Goal: Task Accomplishment & Management: Manage account settings

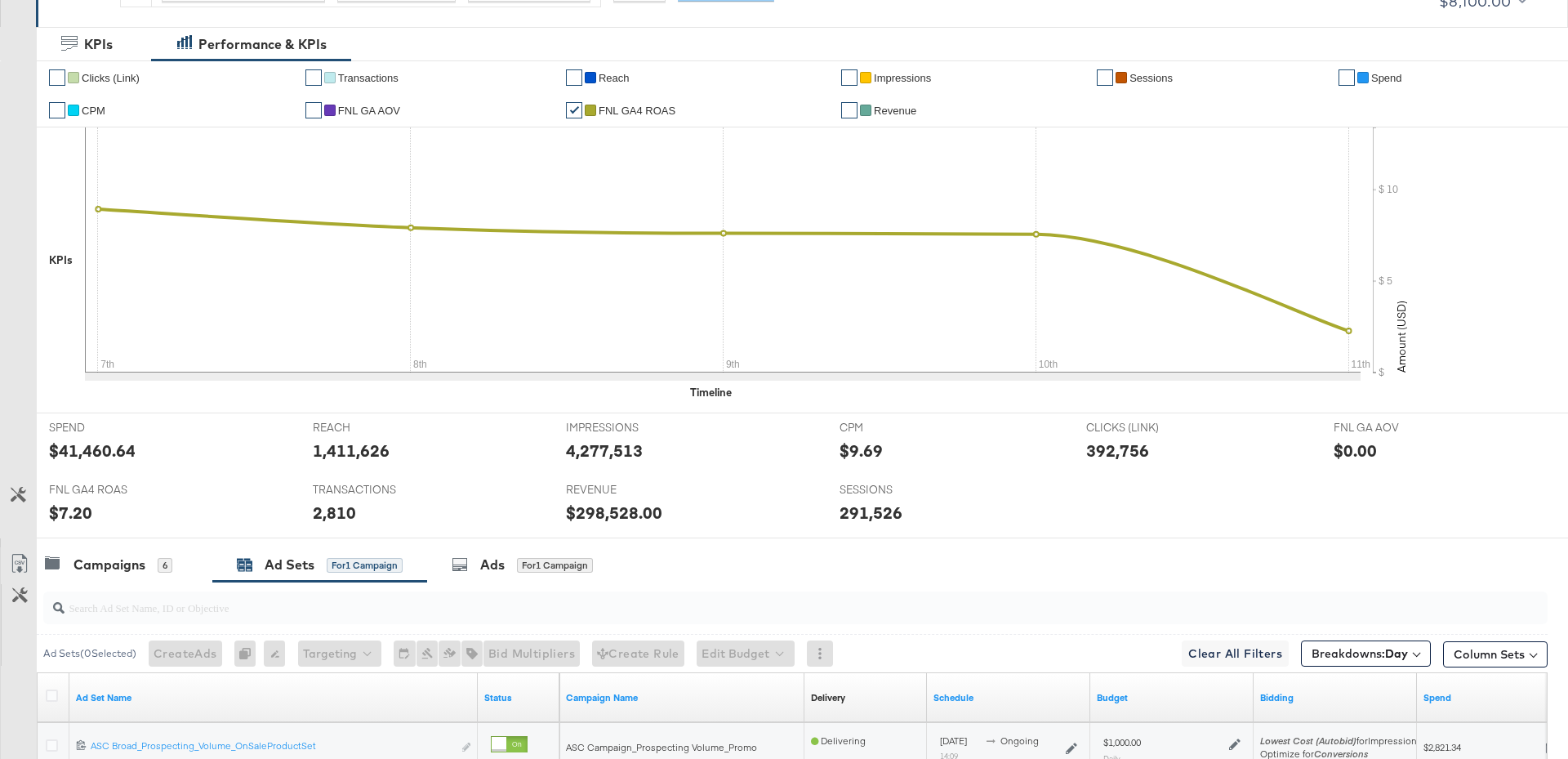
scroll to position [756, 0]
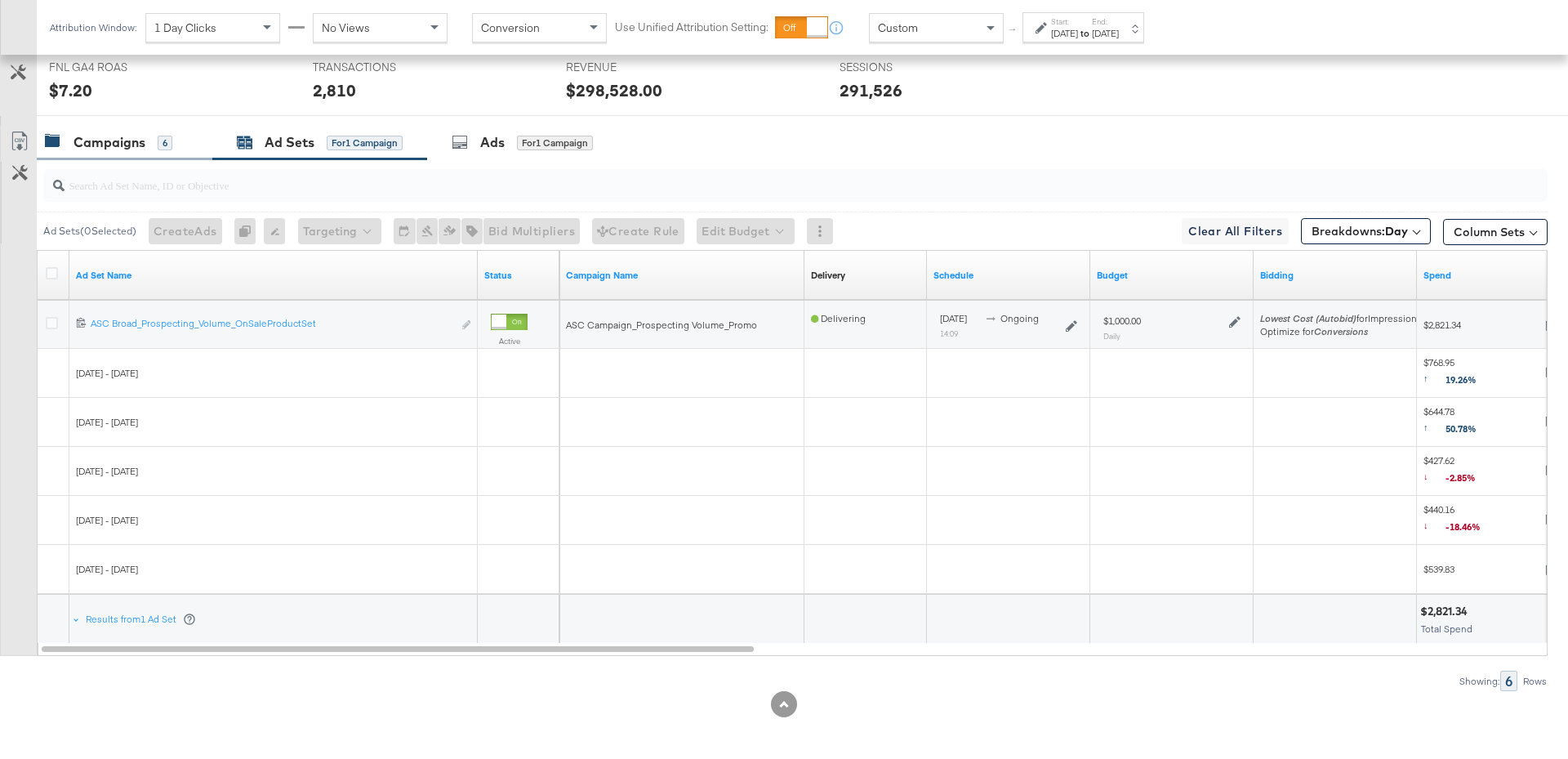
click at [134, 145] on div "Campaigns" at bounding box center [109, 143] width 72 height 19
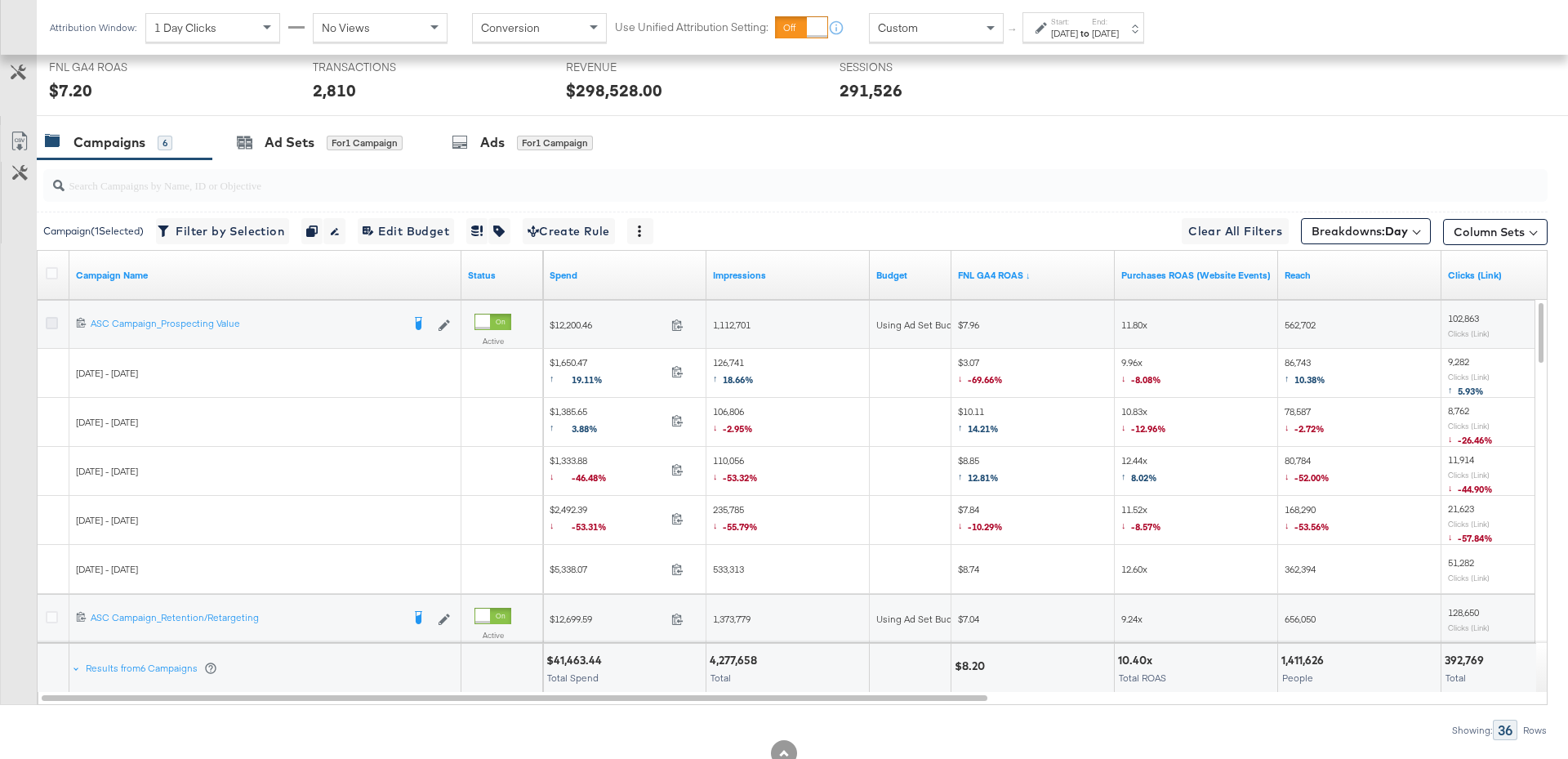
click at [47, 318] on icon at bounding box center [51, 323] width 12 height 12
click at [0, 0] on input "checkbox" at bounding box center [0, 0] width 0 height 0
click at [262, 142] on div "Ad Sets for 2 Campaigns" at bounding box center [323, 143] width 171 height 19
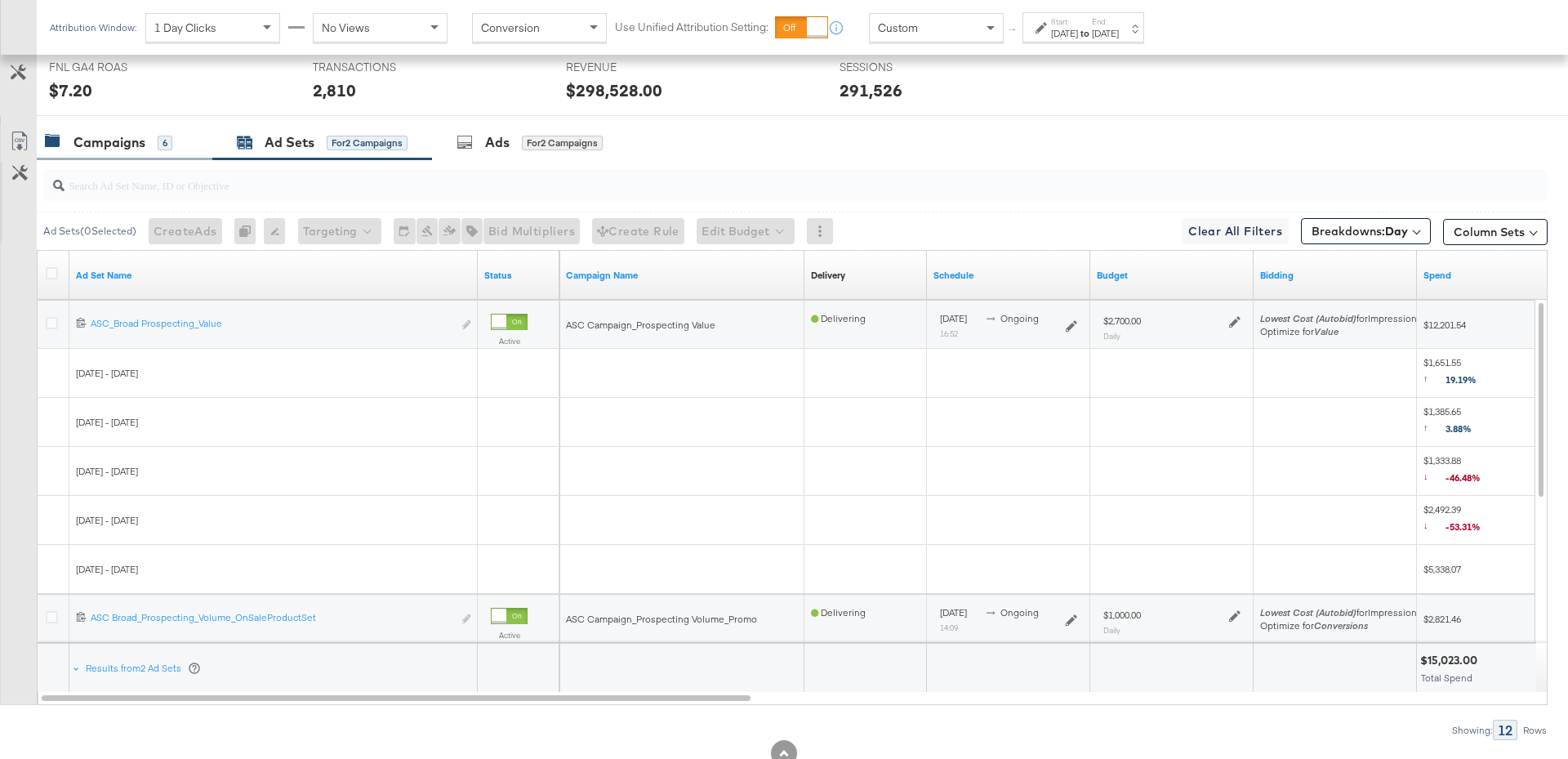
click at [147, 147] on div "Campaigns 6" at bounding box center [108, 143] width 127 height 19
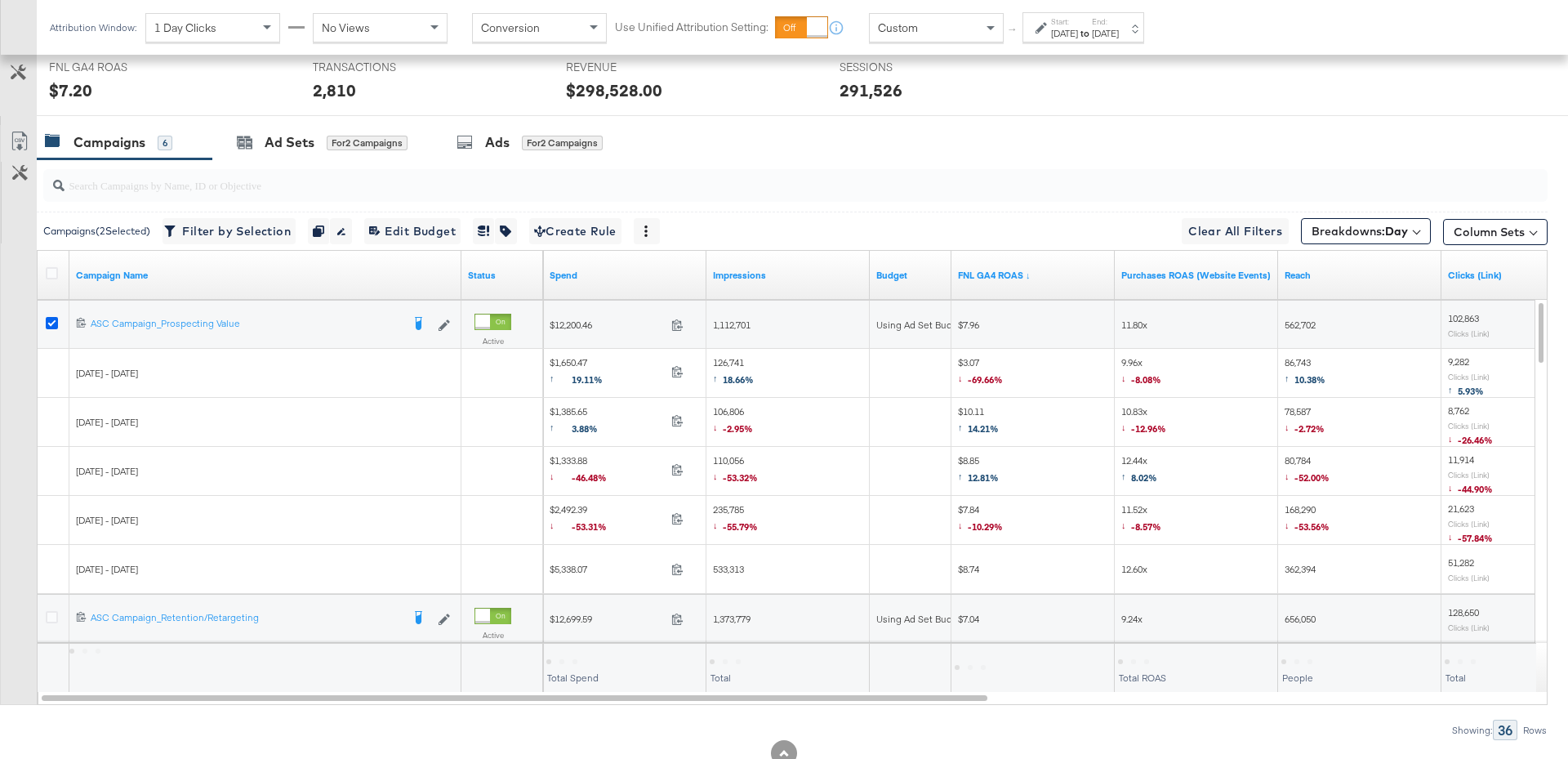
click at [45, 319] on icon at bounding box center [51, 323] width 12 height 12
click at [0, 0] on input "checkbox" at bounding box center [0, 0] width 0 height 0
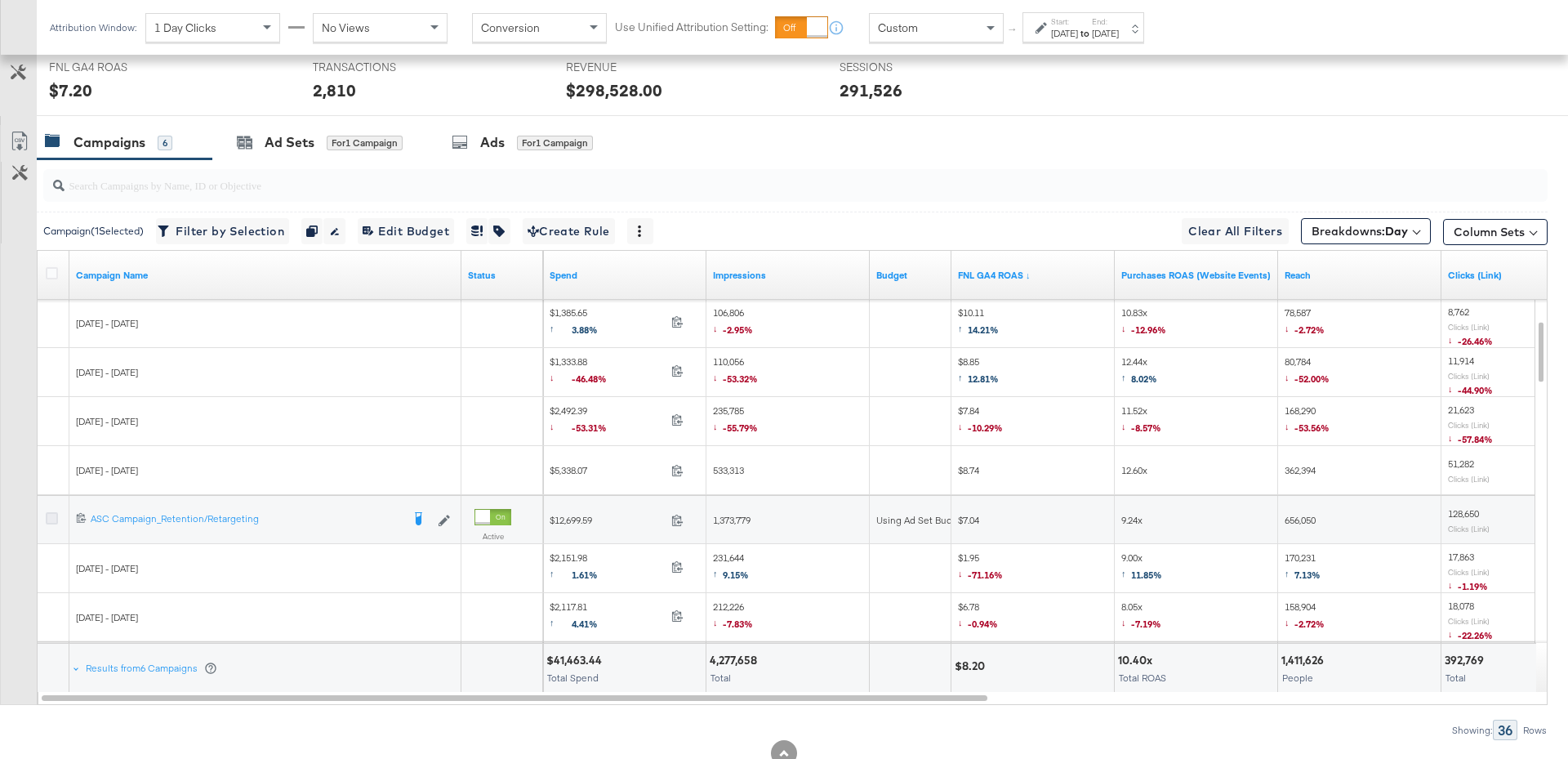
click at [45, 513] on icon at bounding box center [51, 518] width 12 height 12
click at [0, 0] on input "checkbox" at bounding box center [0, 0] width 0 height 0
click at [263, 145] on div "Ad Sets for 2 Campaigns" at bounding box center [323, 143] width 171 height 19
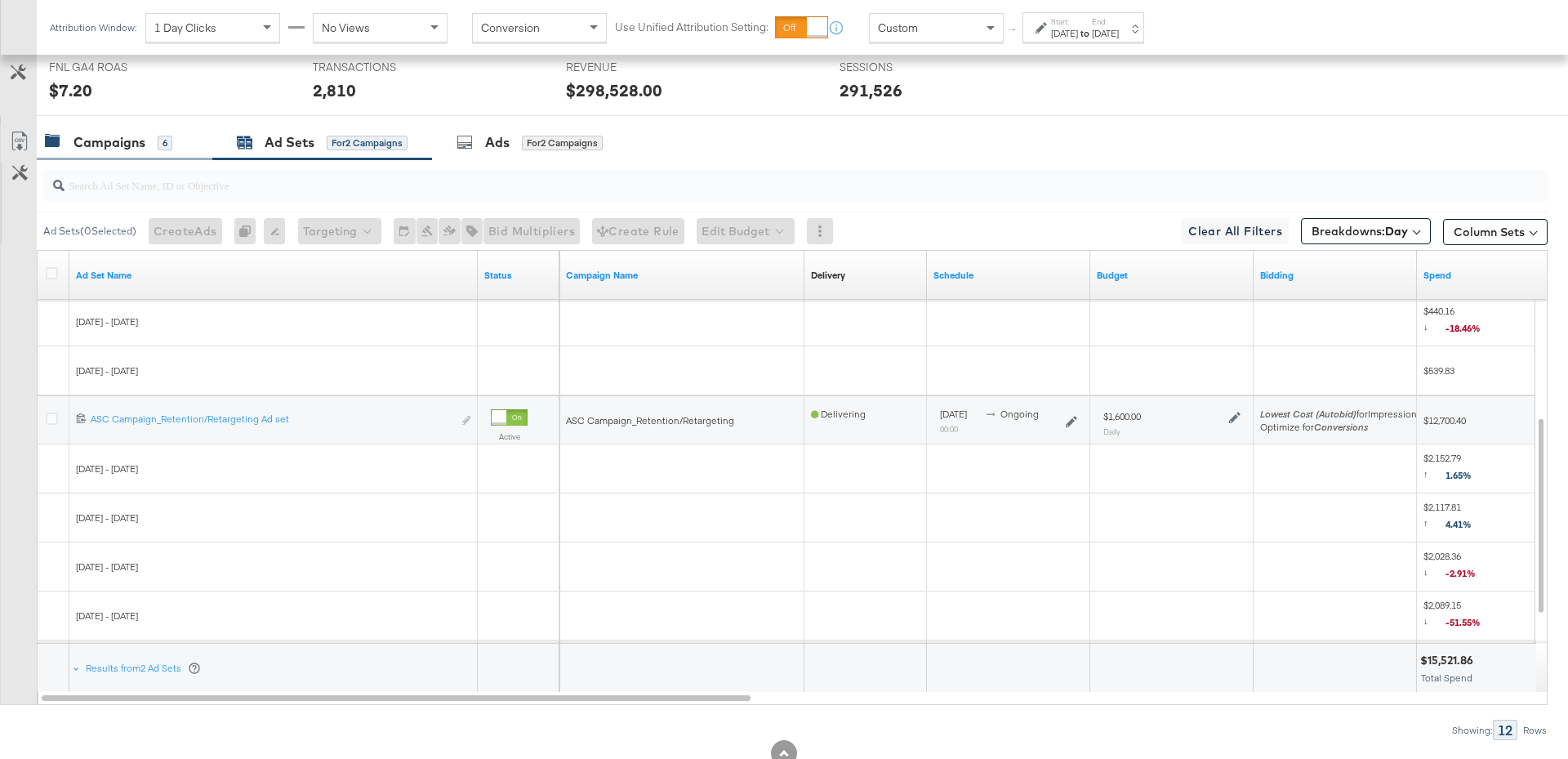
click at [114, 134] on div "Campaigns" at bounding box center [109, 143] width 72 height 19
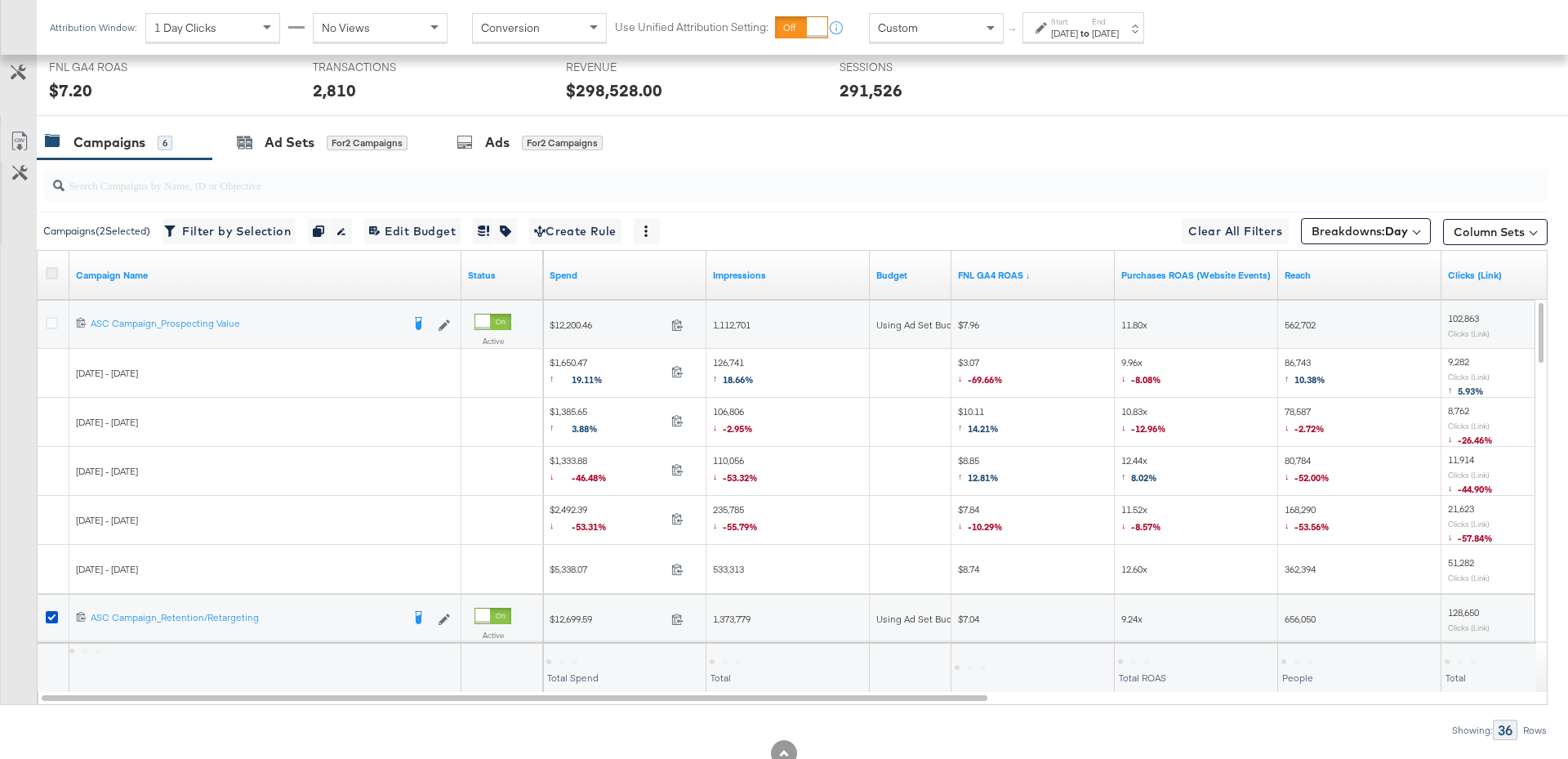
click at [54, 267] on icon at bounding box center [51, 273] width 12 height 12
click at [0, 0] on input "checkbox" at bounding box center [0, 0] width 0 height 0
click at [54, 267] on icon at bounding box center [51, 273] width 12 height 12
click at [0, 0] on input "checkbox" at bounding box center [0, 0] width 0 height 0
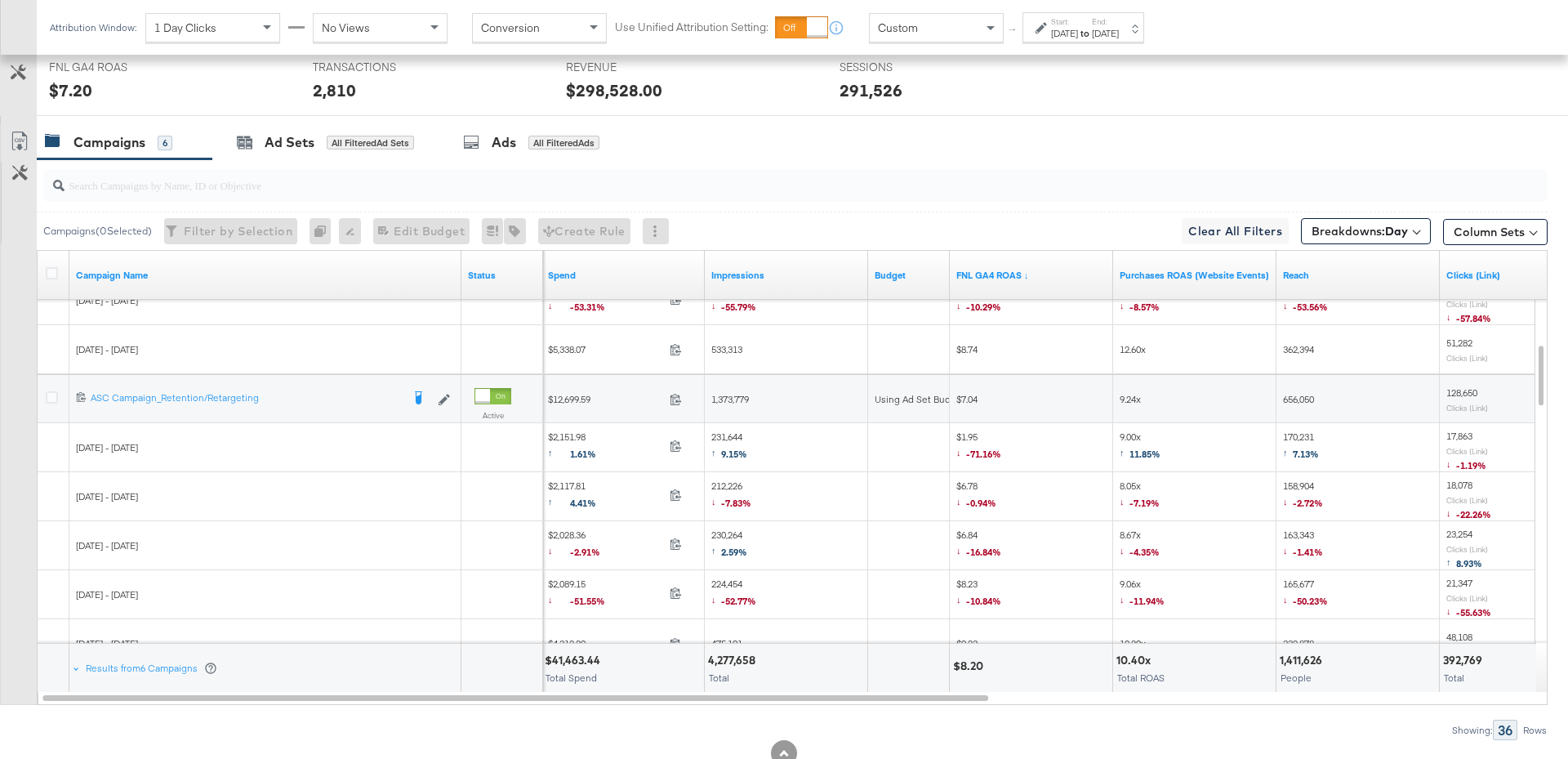
scroll to position [633, 0]
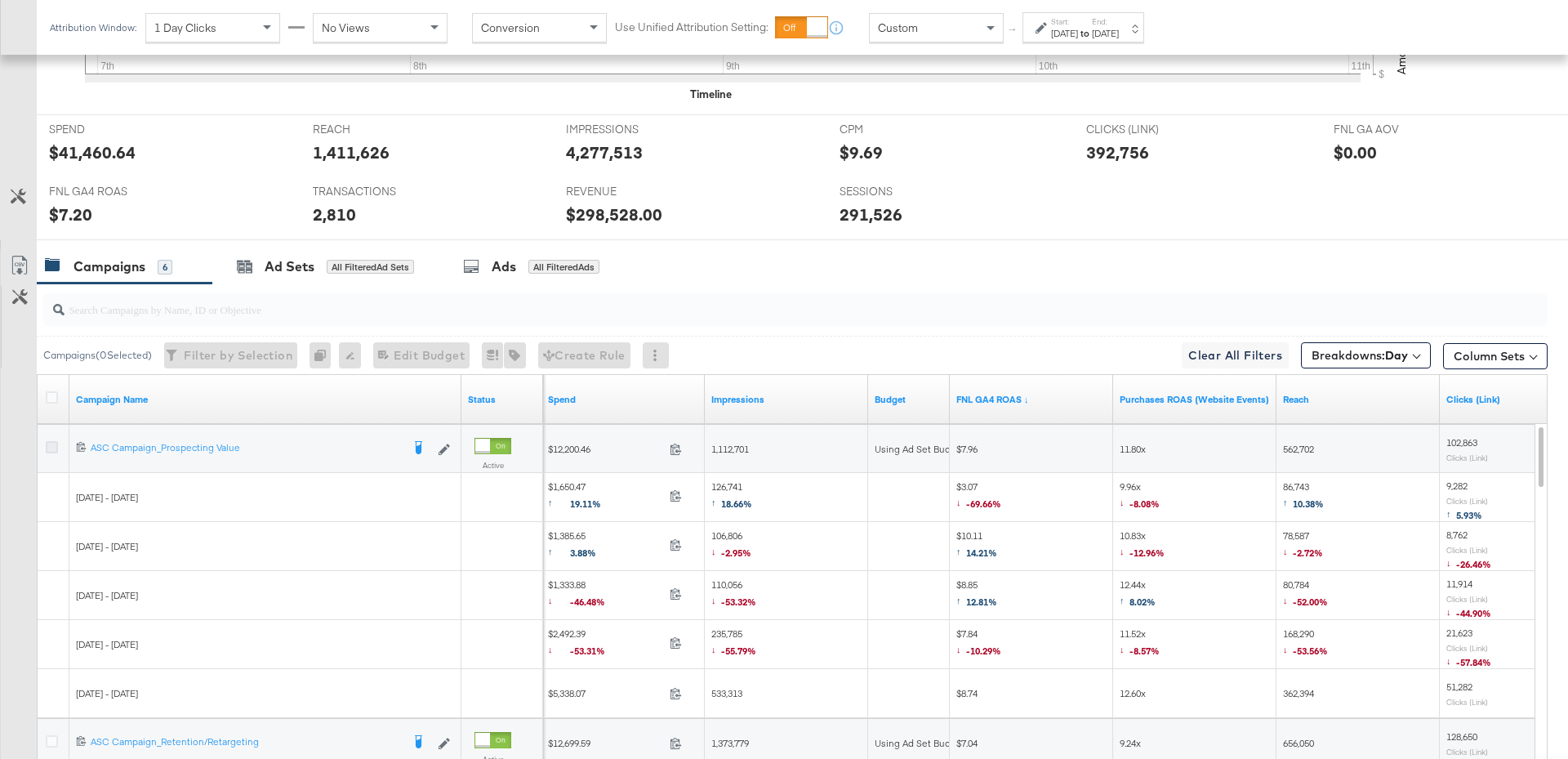
click at [53, 443] on icon at bounding box center [51, 446] width 12 height 12
click at [0, 0] on input "checkbox" at bounding box center [0, 0] width 0 height 0
click at [273, 272] on div "Ad Sets" at bounding box center [289, 266] width 50 height 19
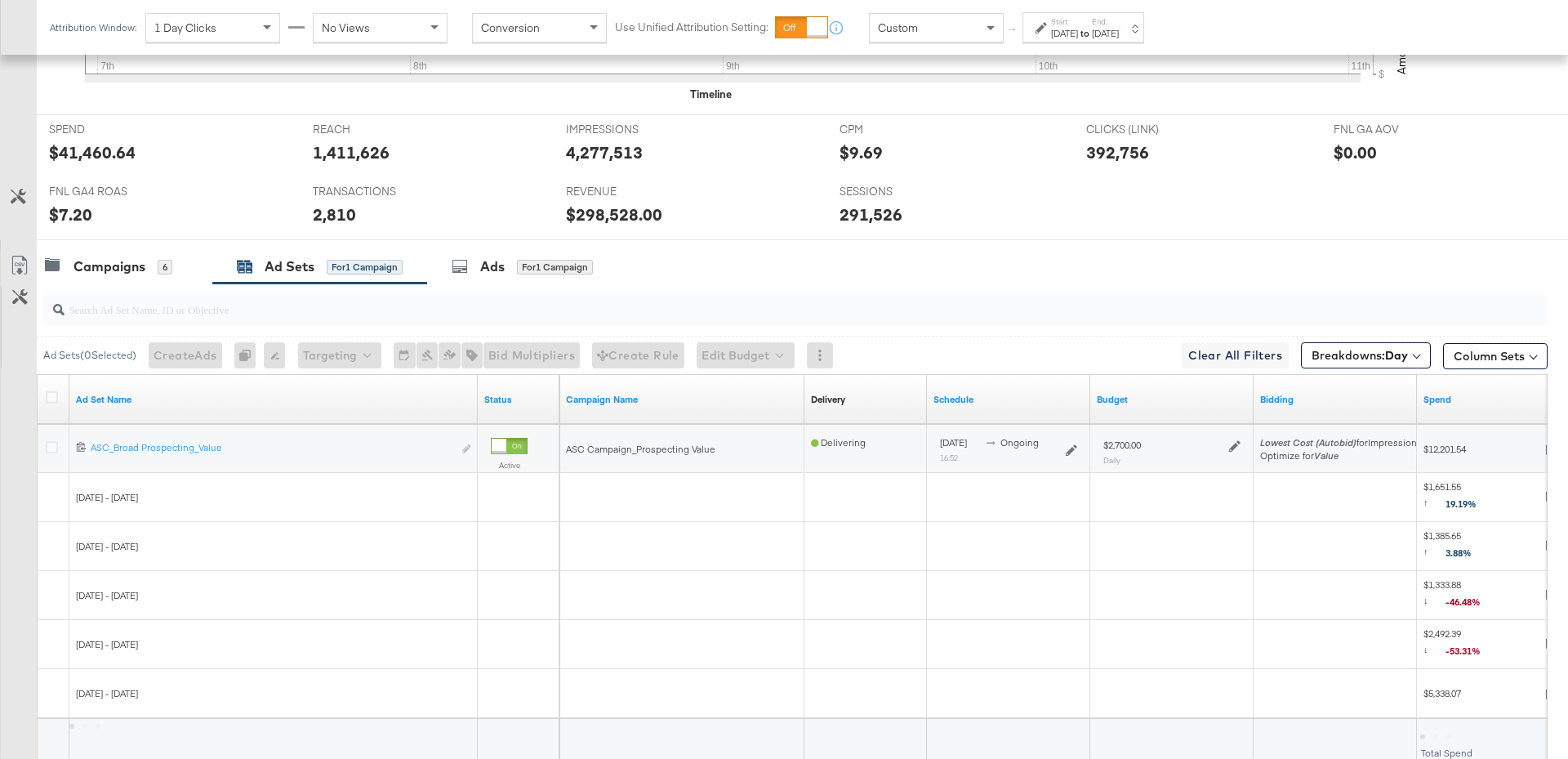
click at [1230, 441] on icon at bounding box center [1235, 446] width 12 height 12
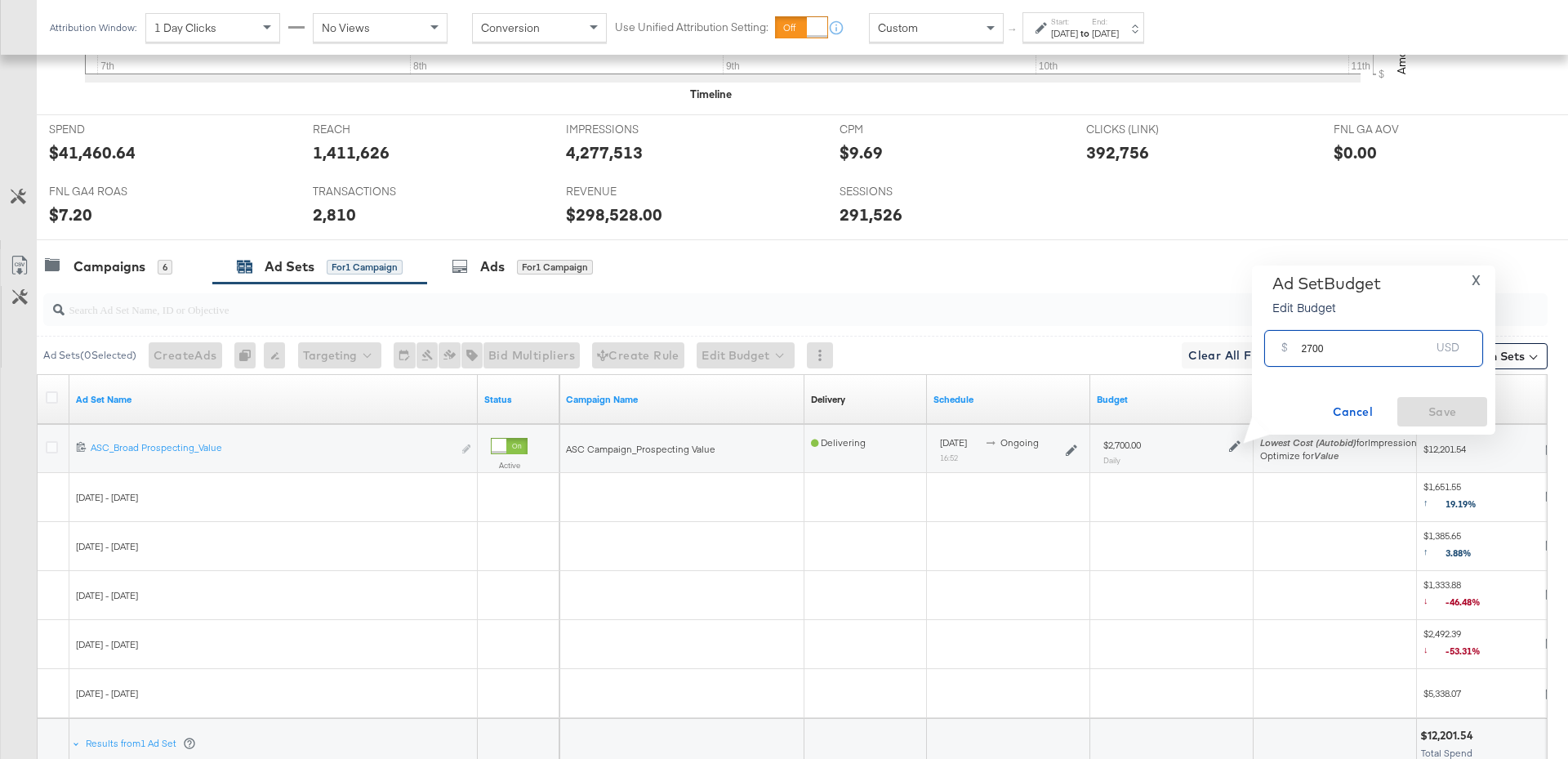
drag, startPoint x: 1326, startPoint y: 354, endPoint x: 1286, endPoint y: 354, distance: 40.0
click at [1286, 354] on div "$ 2700 USD" at bounding box center [1373, 348] width 219 height 36
type input "2000"
click at [1412, 410] on span "Save" at bounding box center [1442, 412] width 76 height 20
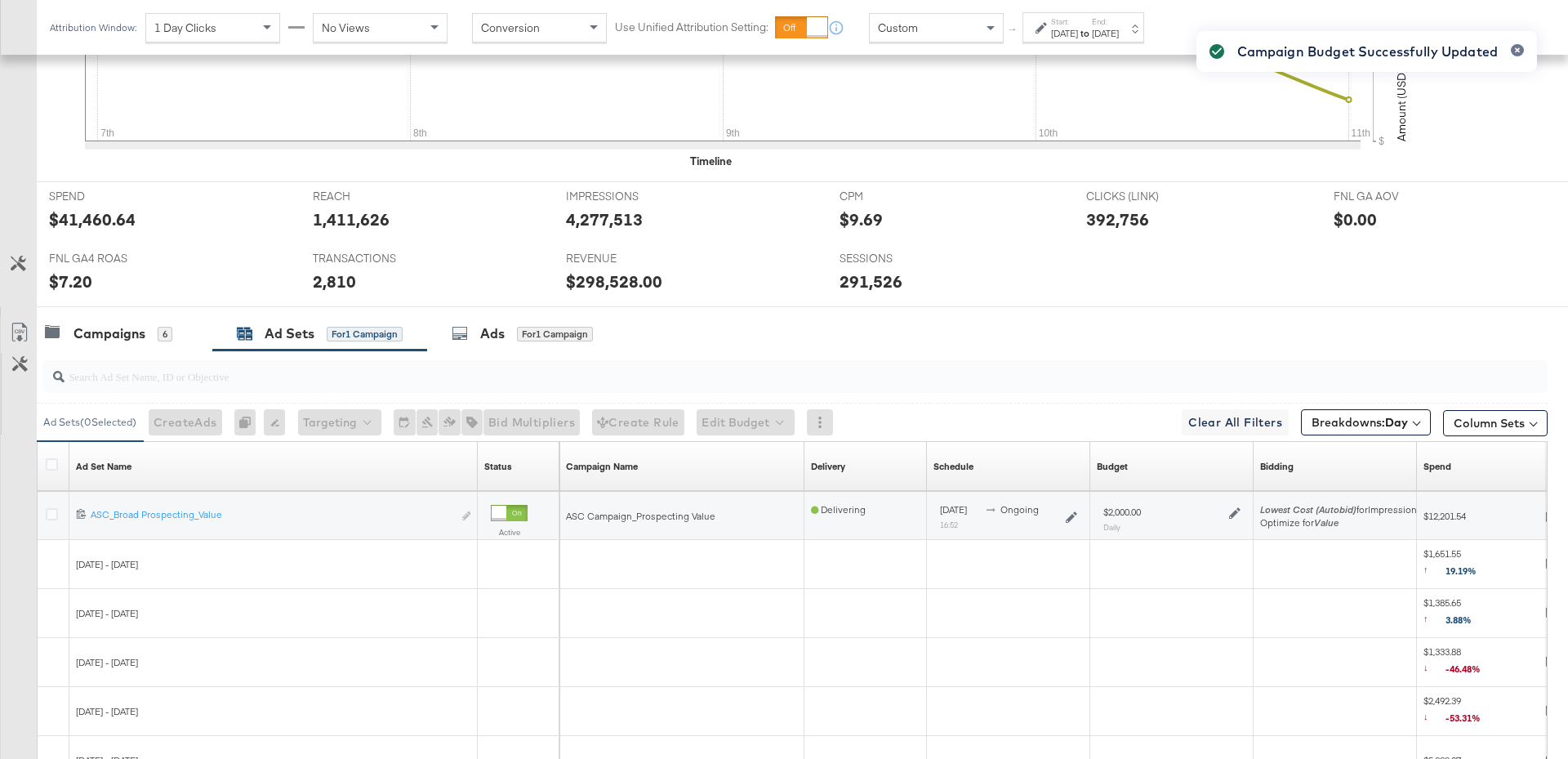
scroll to position [756, 0]
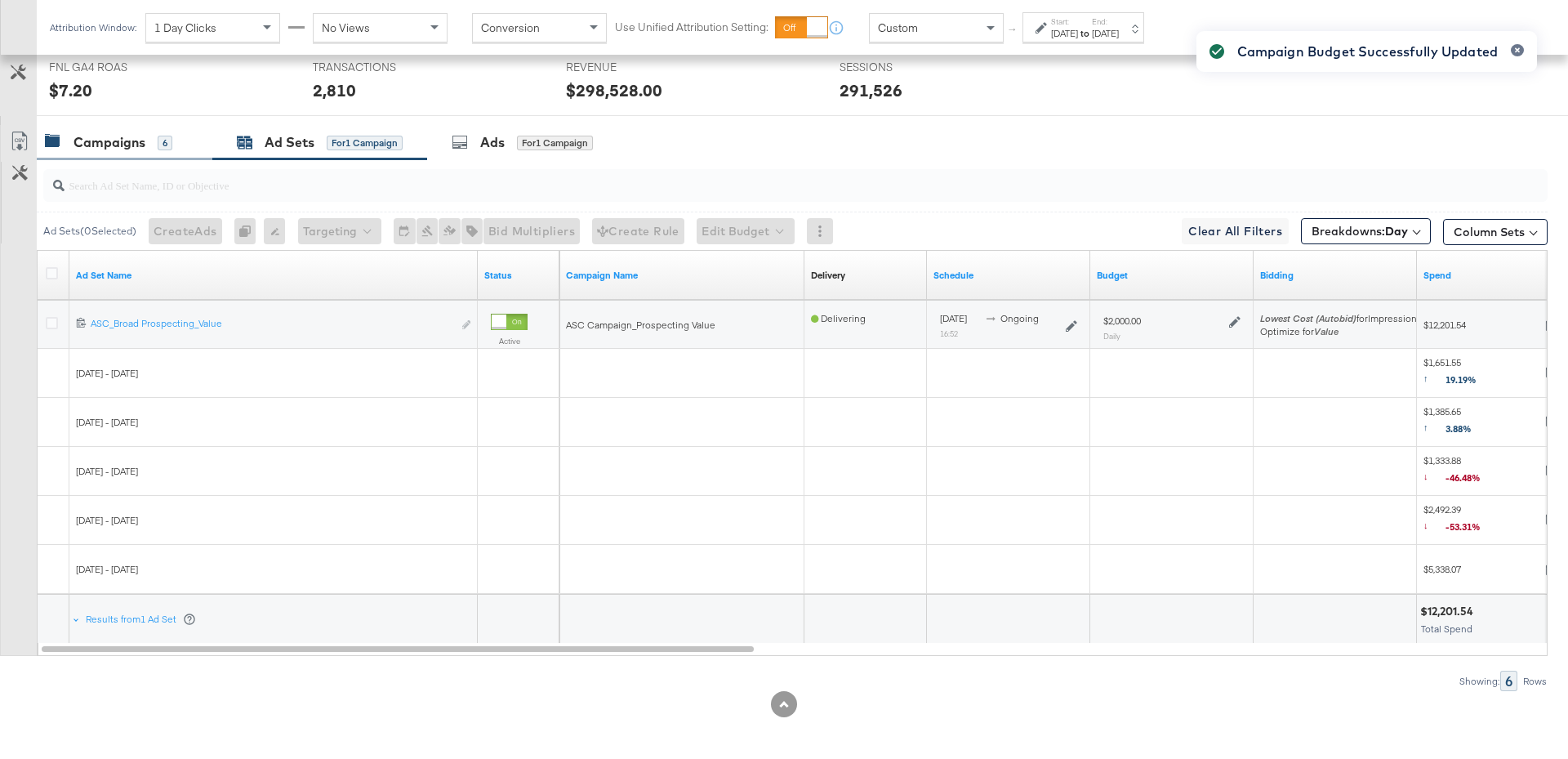
click at [142, 154] on div "Campaigns 6" at bounding box center [124, 143] width 175 height 35
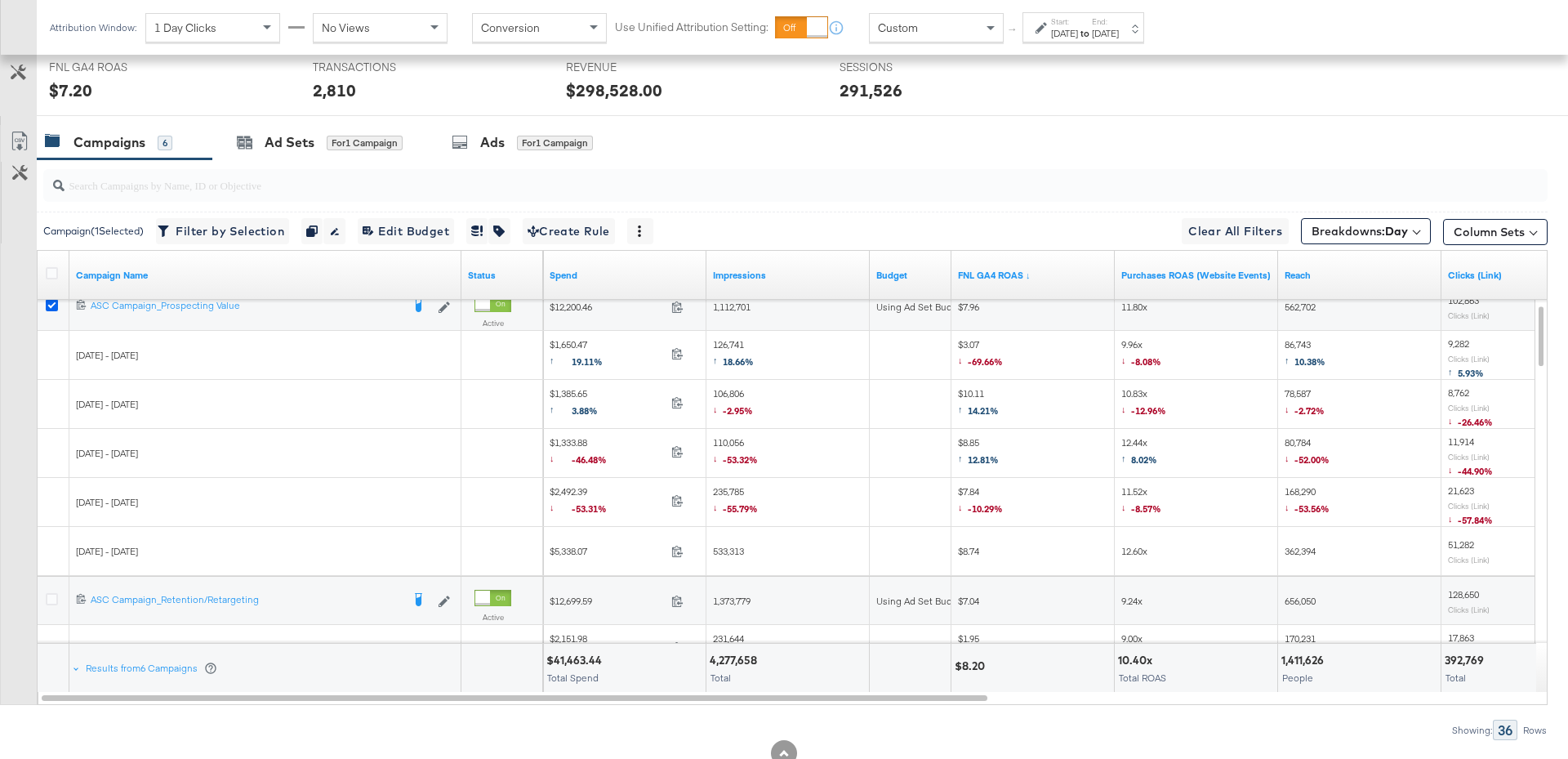
click at [50, 303] on icon at bounding box center [51, 305] width 12 height 12
click at [0, 0] on input "checkbox" at bounding box center [0, 0] width 0 height 0
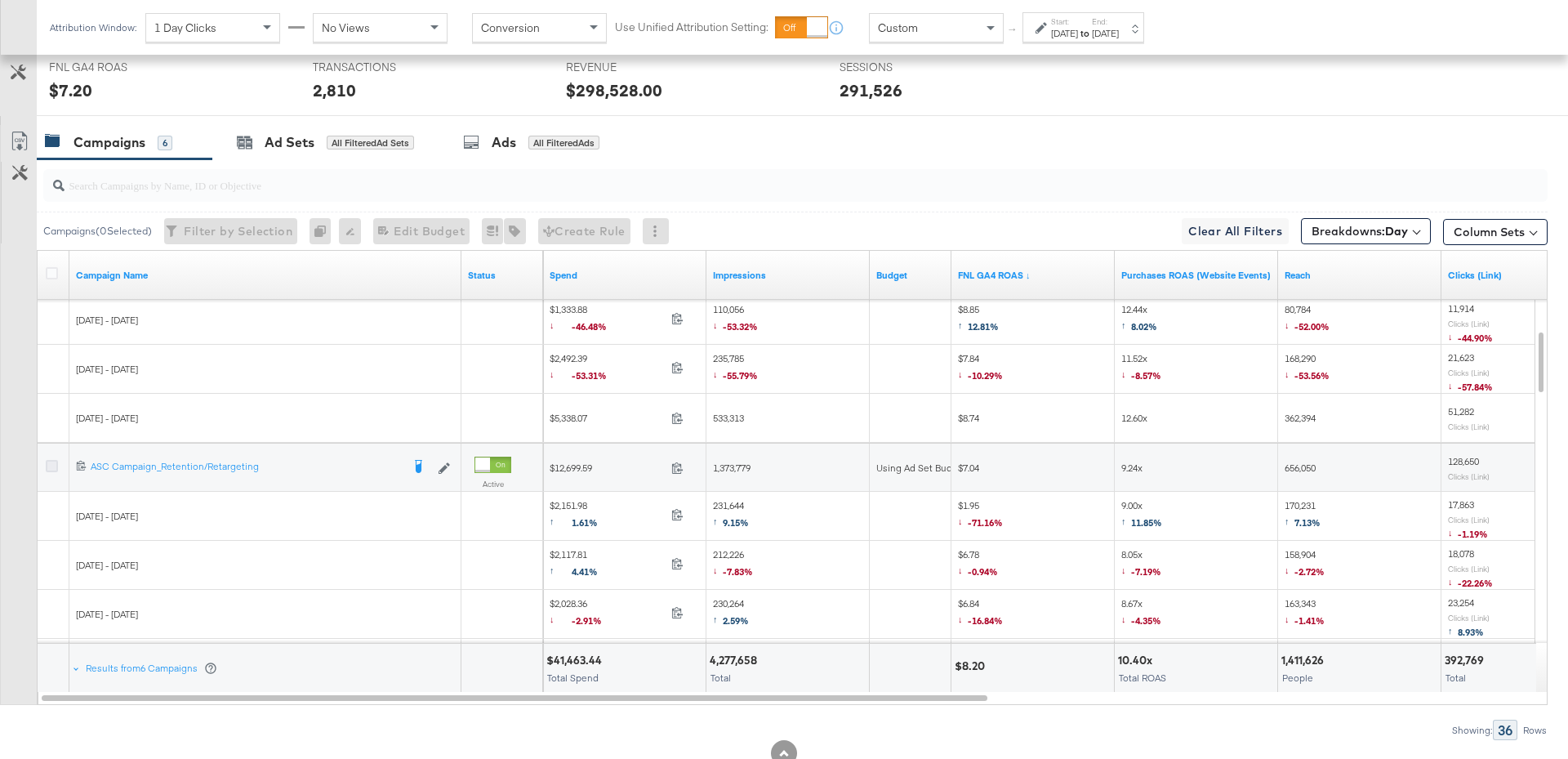
click at [53, 462] on icon at bounding box center [51, 465] width 12 height 12
click at [0, 0] on input "checkbox" at bounding box center [0, 0] width 0 height 0
click at [331, 149] on div "Ad Sets for 1 Campaign" at bounding box center [320, 143] width 214 height 35
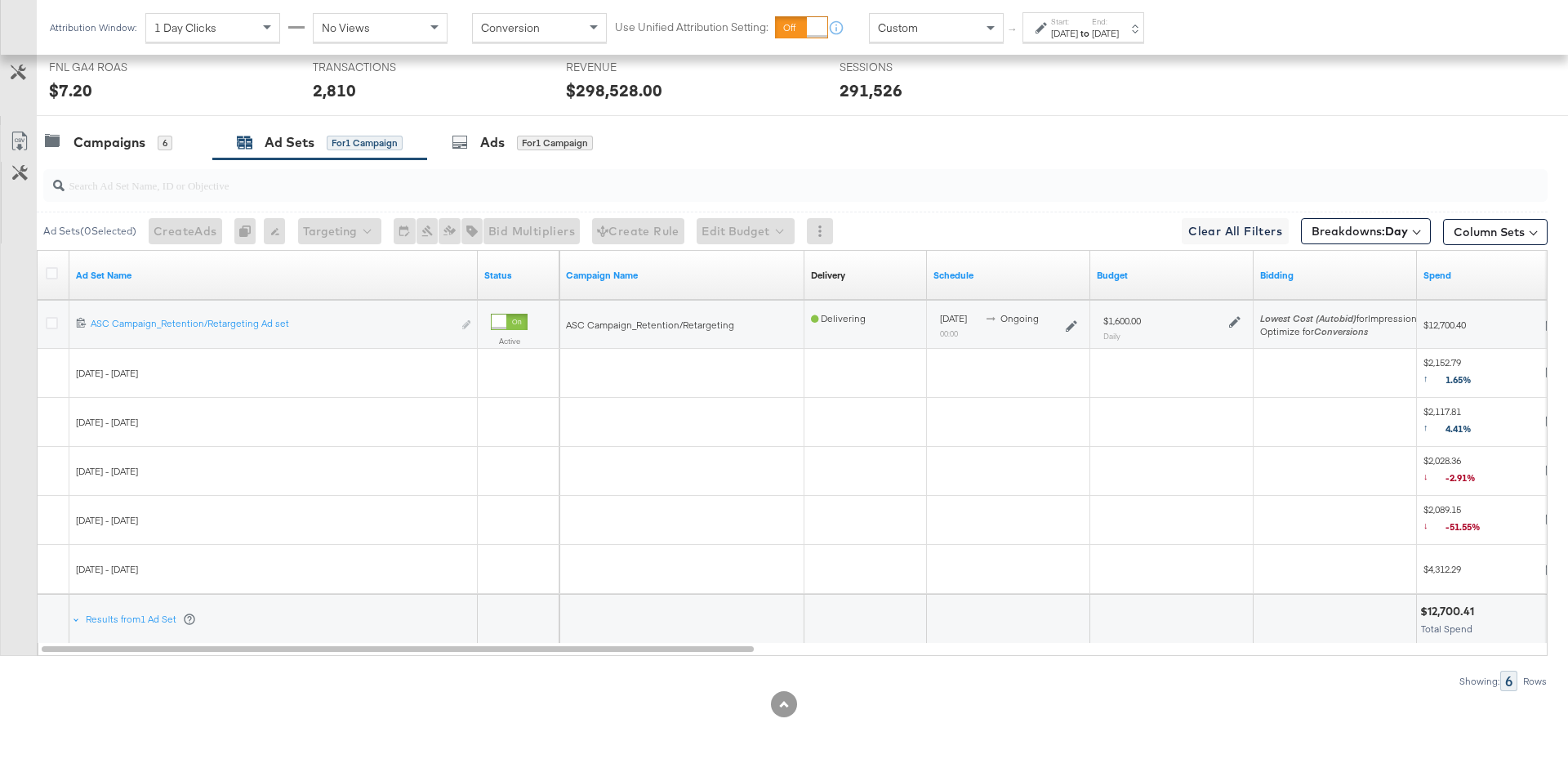
click at [1236, 319] on icon at bounding box center [1235, 322] width 12 height 12
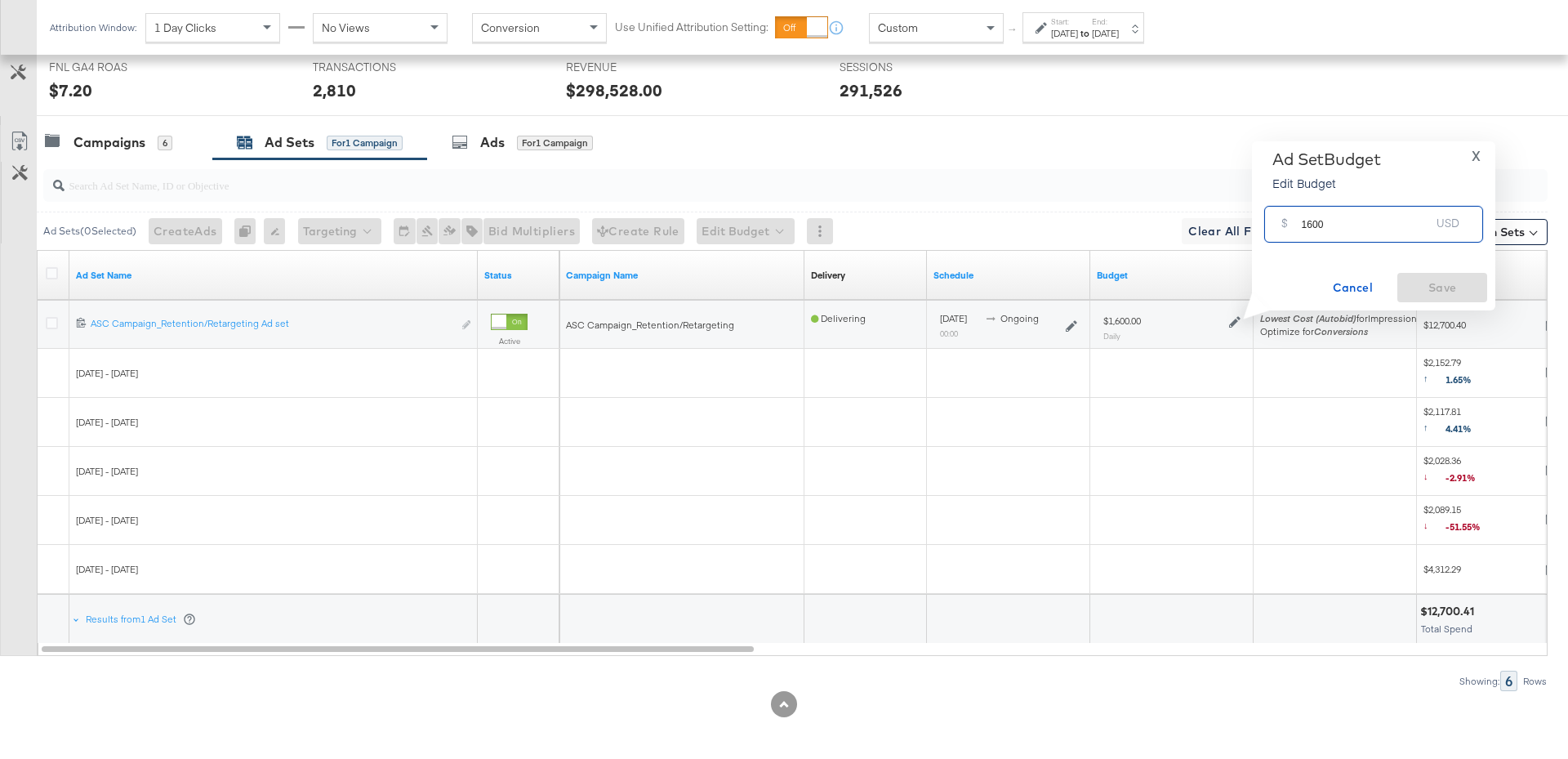
drag, startPoint x: 1332, startPoint y: 219, endPoint x: 1286, endPoint y: 220, distance: 46.0
click at [1286, 220] on div "$ 1600 USD" at bounding box center [1373, 225] width 219 height 36
type input "1400"
click at [1427, 282] on span "Save" at bounding box center [1442, 288] width 76 height 20
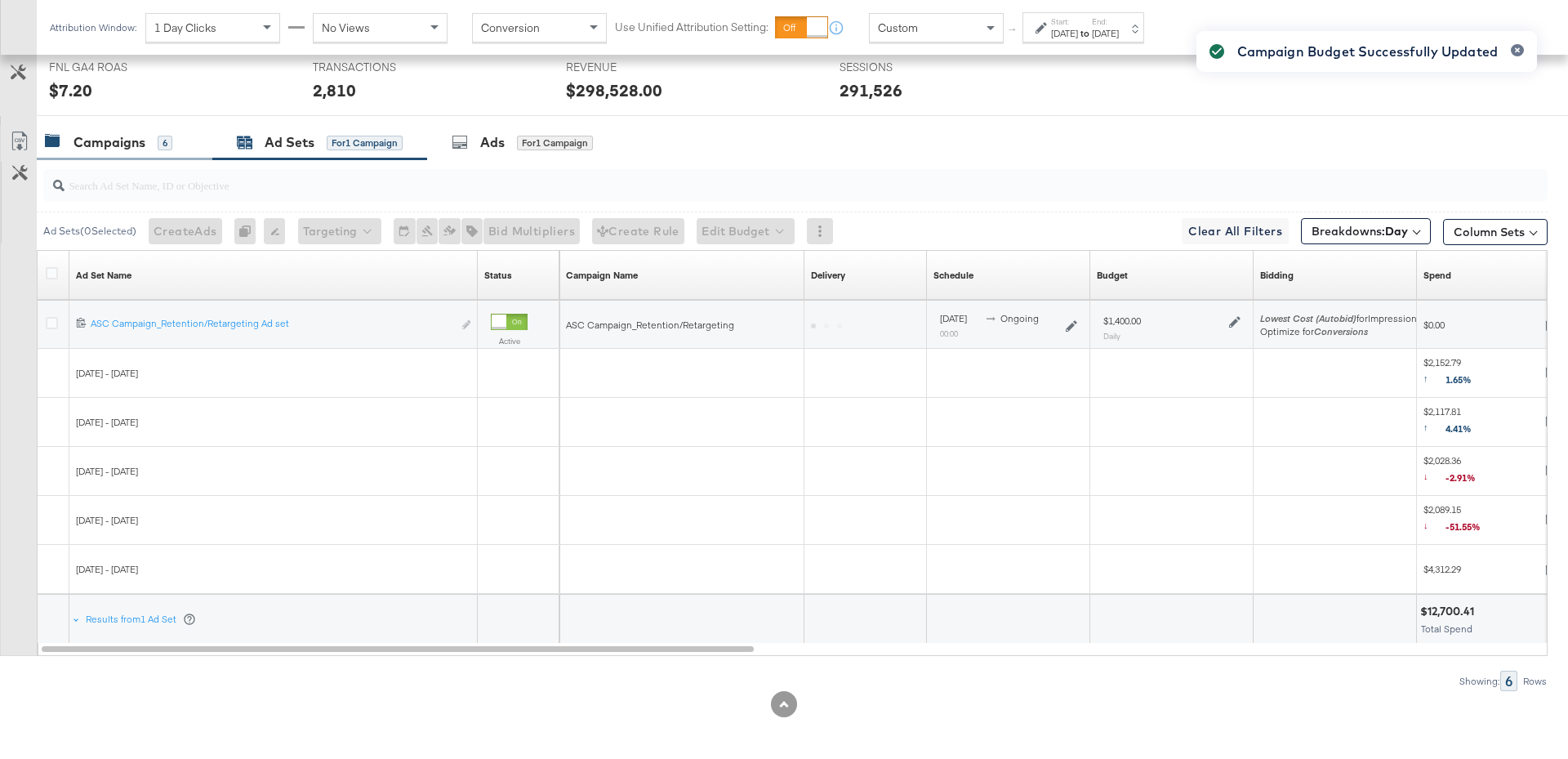
click at [148, 140] on div "Campaigns 6" at bounding box center [108, 143] width 127 height 19
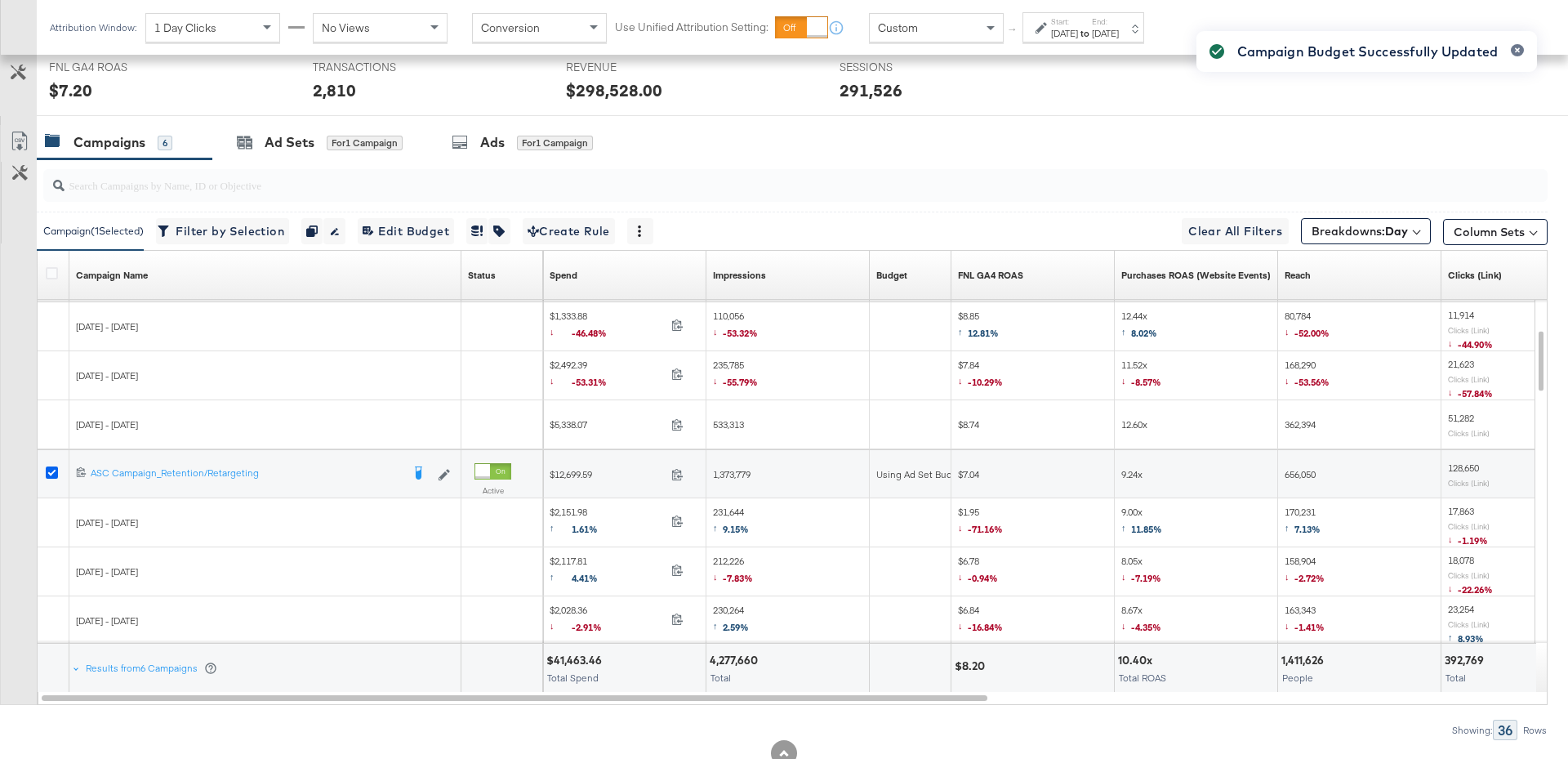
click at [49, 471] on icon at bounding box center [51, 472] width 12 height 12
click at [0, 0] on input "checkbox" at bounding box center [0, 0] width 0 height 0
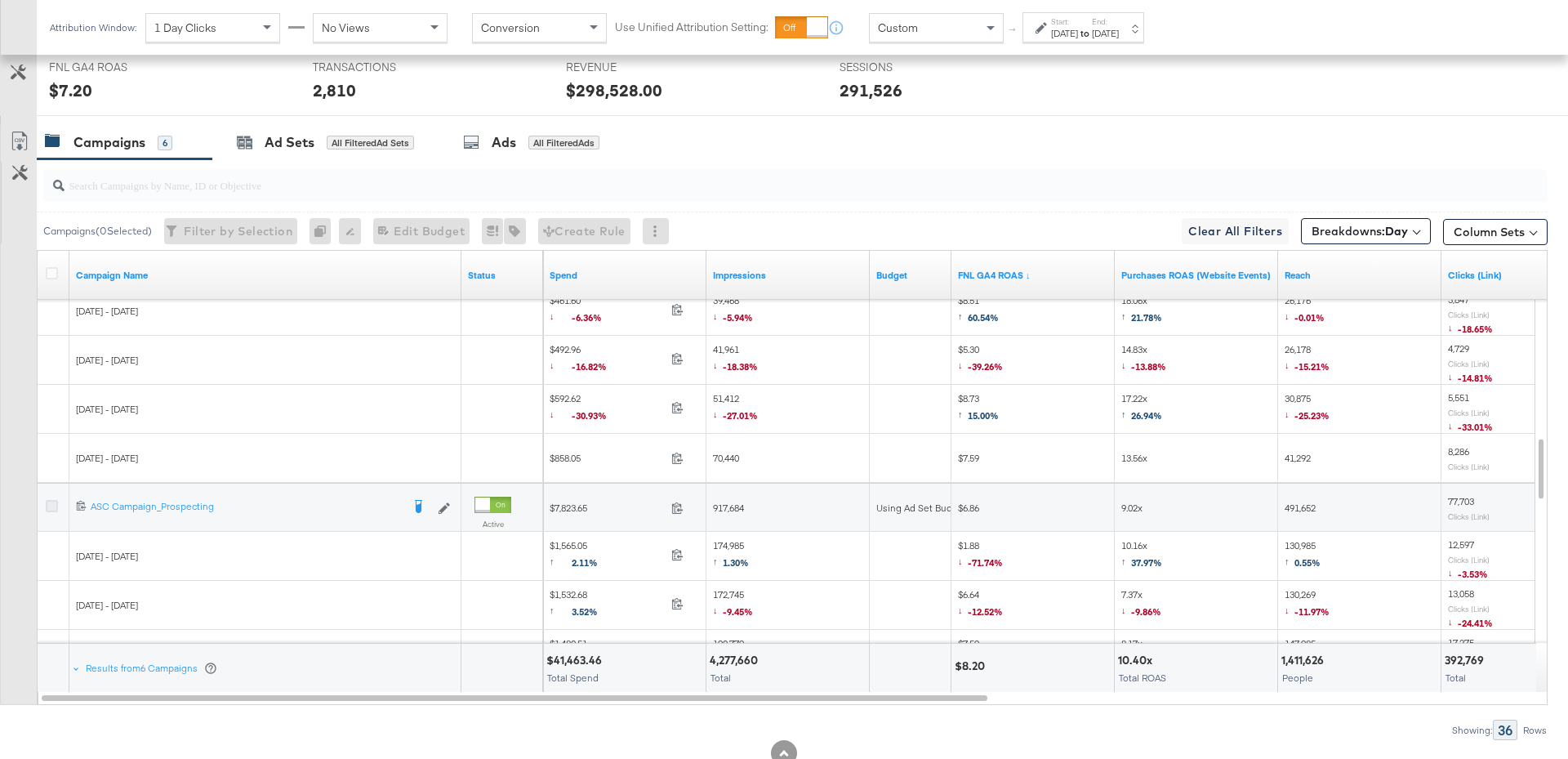
click at [48, 502] on icon at bounding box center [51, 505] width 12 height 12
click at [0, 0] on input "checkbox" at bounding box center [0, 0] width 0 height 0
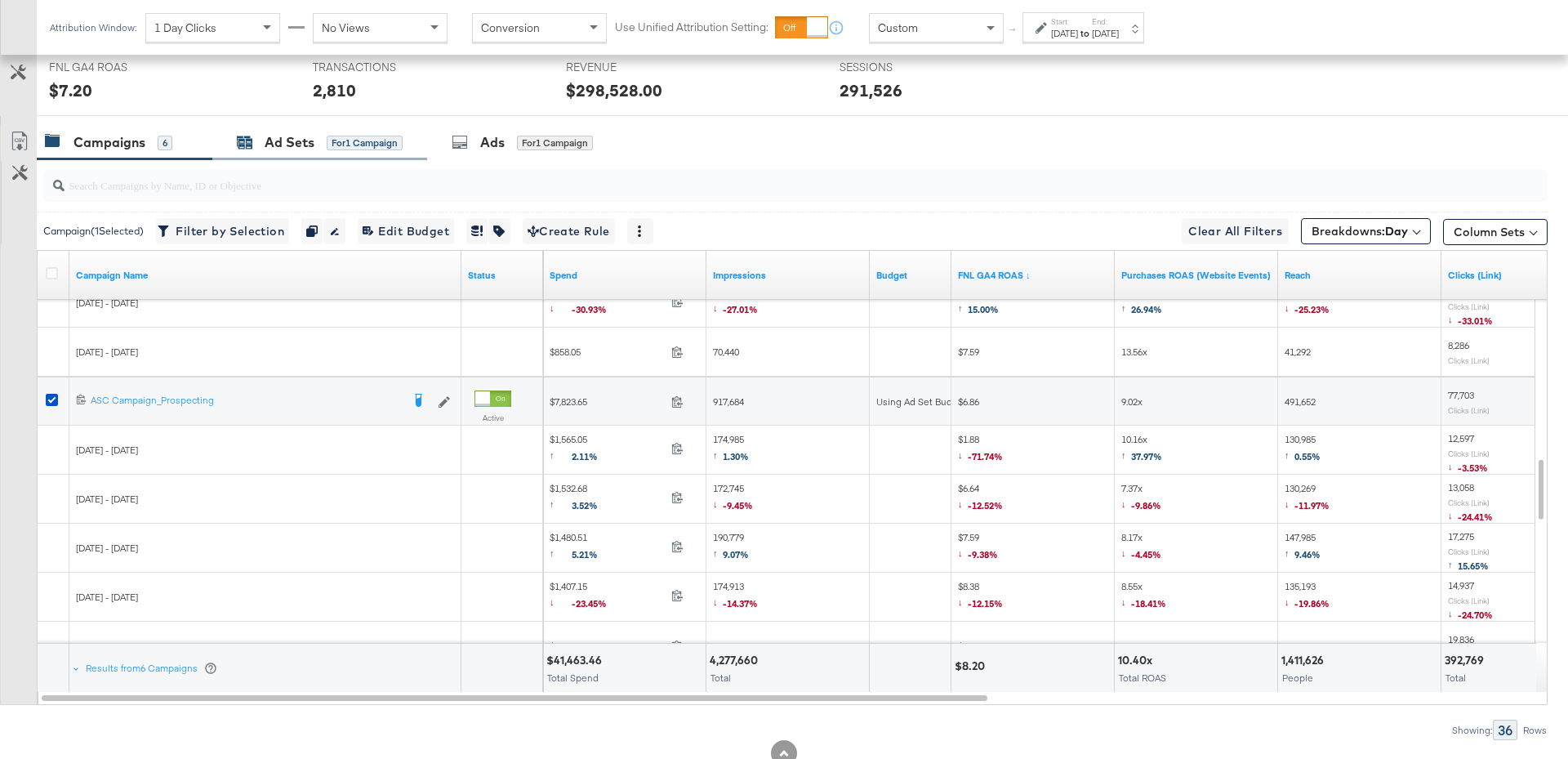
click at [293, 143] on div "Ad Sets" at bounding box center [289, 143] width 50 height 19
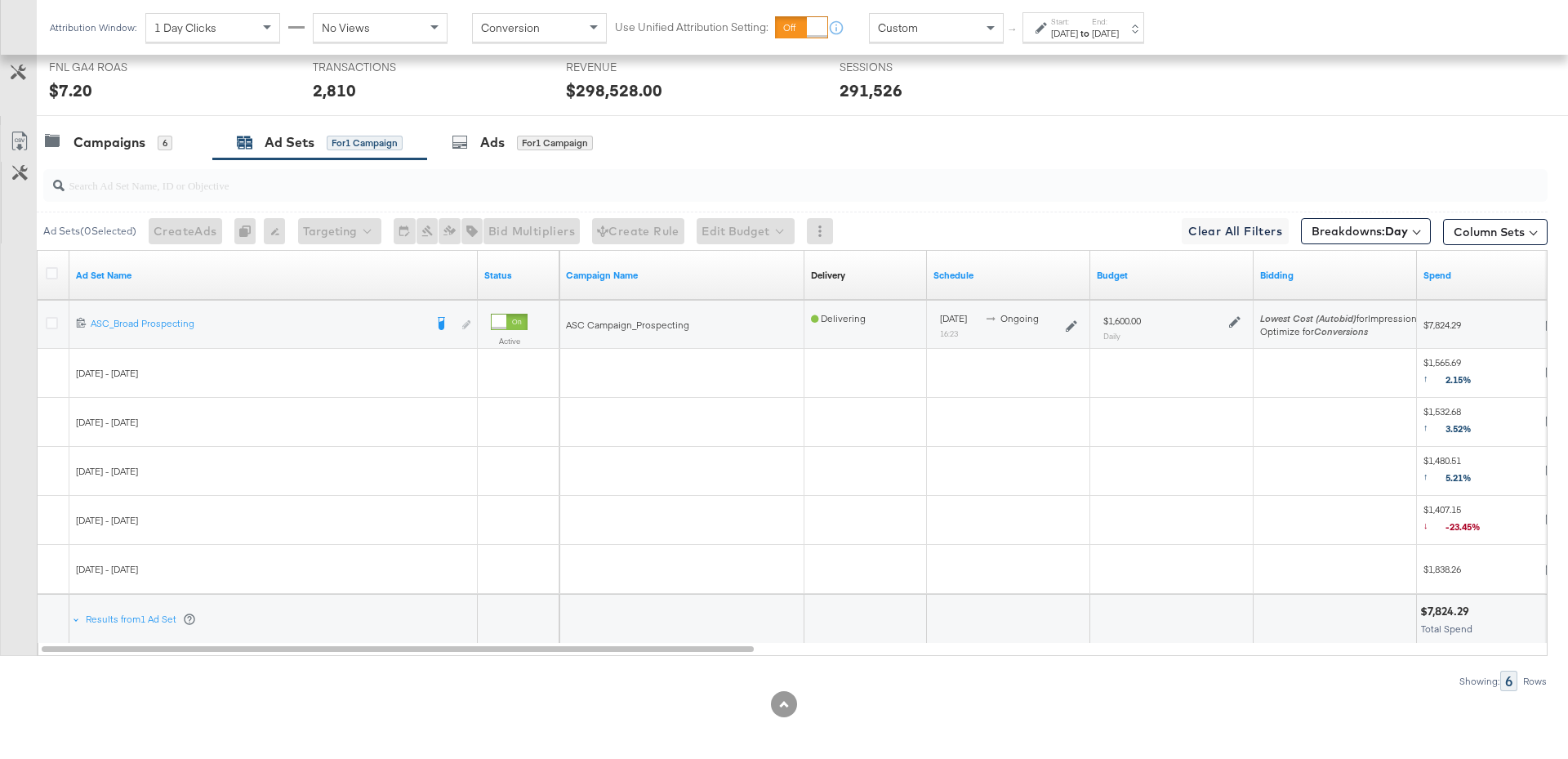
click at [1236, 320] on icon at bounding box center [1235, 322] width 12 height 12
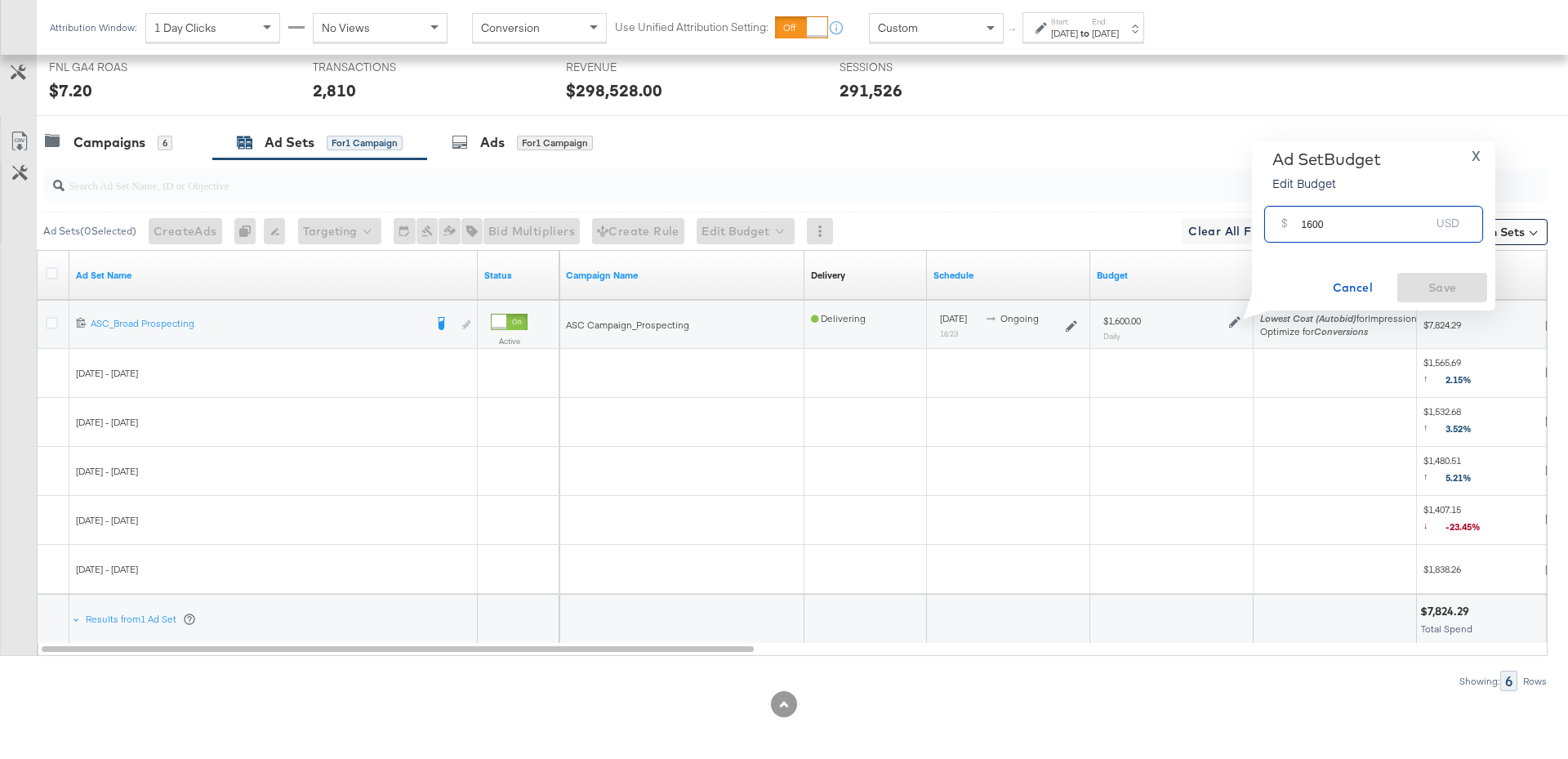
drag, startPoint x: 1343, startPoint y: 225, endPoint x: 1282, endPoint y: 225, distance: 61.0
click at [1282, 225] on div "$ 1600 USD" at bounding box center [1373, 225] width 219 height 36
type input "1400"
click at [1409, 285] on span "Save" at bounding box center [1442, 288] width 76 height 20
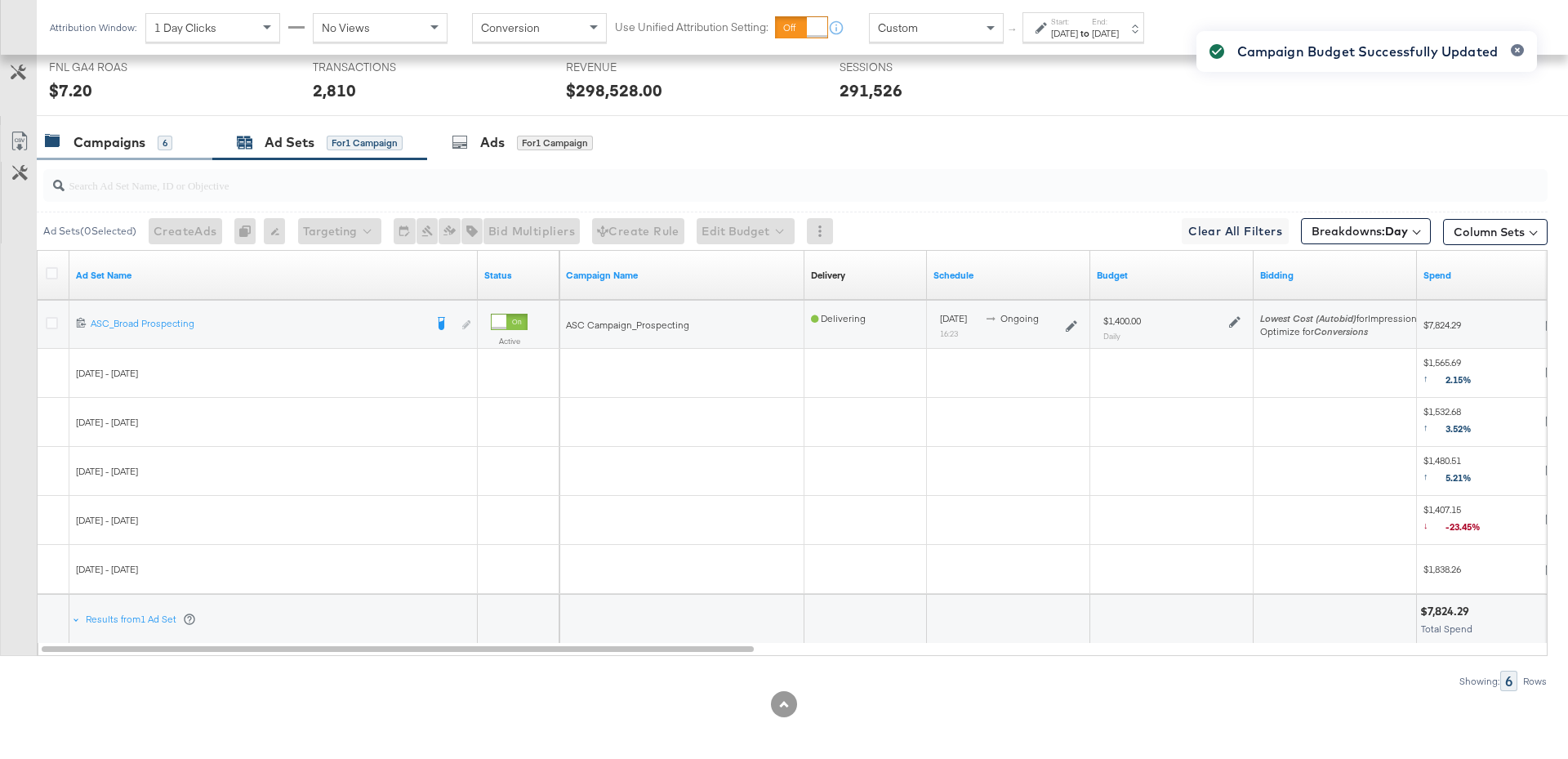
click at [121, 137] on div "Campaigns" at bounding box center [109, 143] width 72 height 19
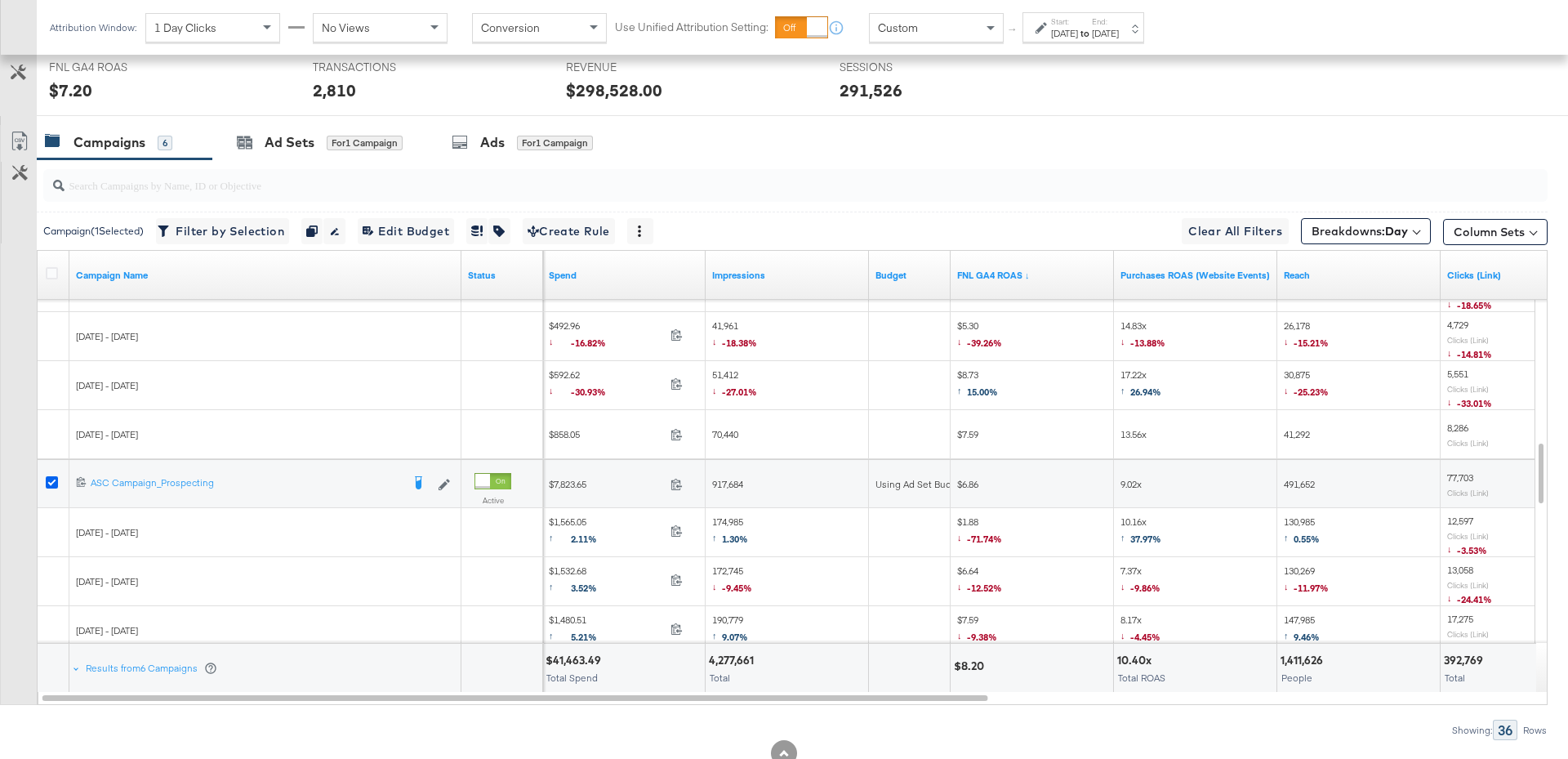
click at [53, 476] on icon at bounding box center [51, 482] width 12 height 12
click at [0, 0] on input "checkbox" at bounding box center [0, 0] width 0 height 0
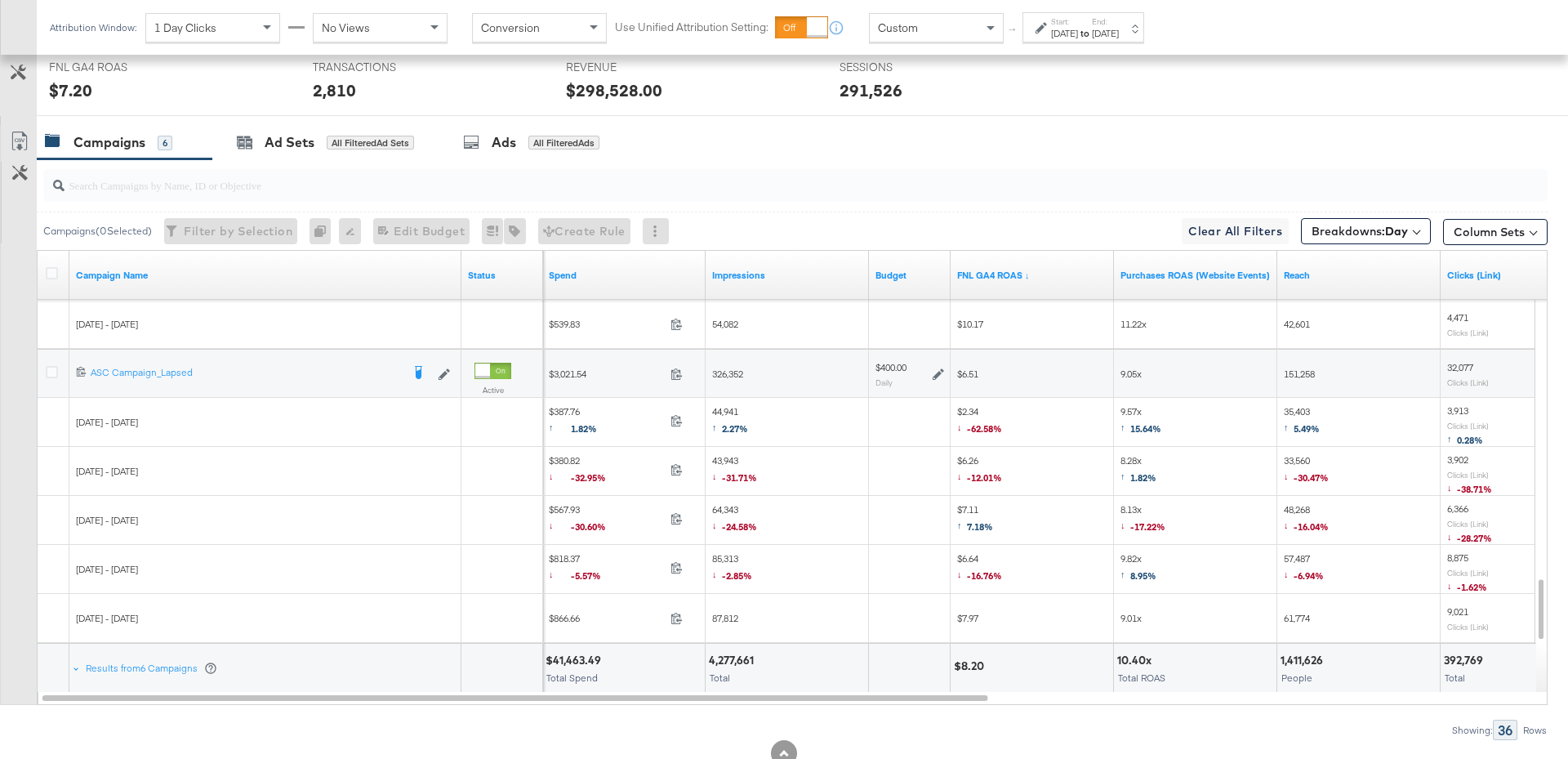
scroll to position [805, 0]
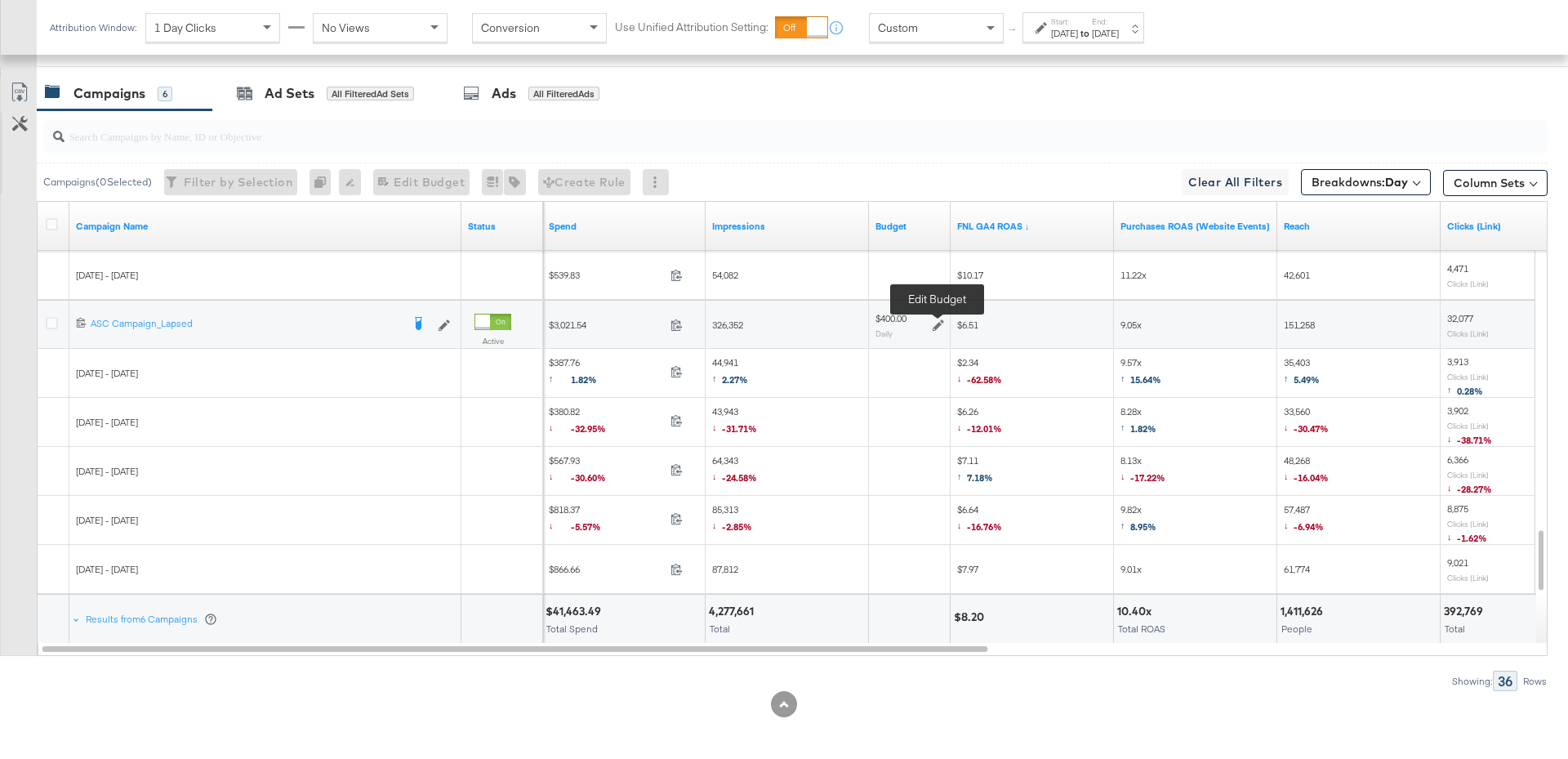
click at [938, 319] on icon at bounding box center [938, 325] width 12 height 12
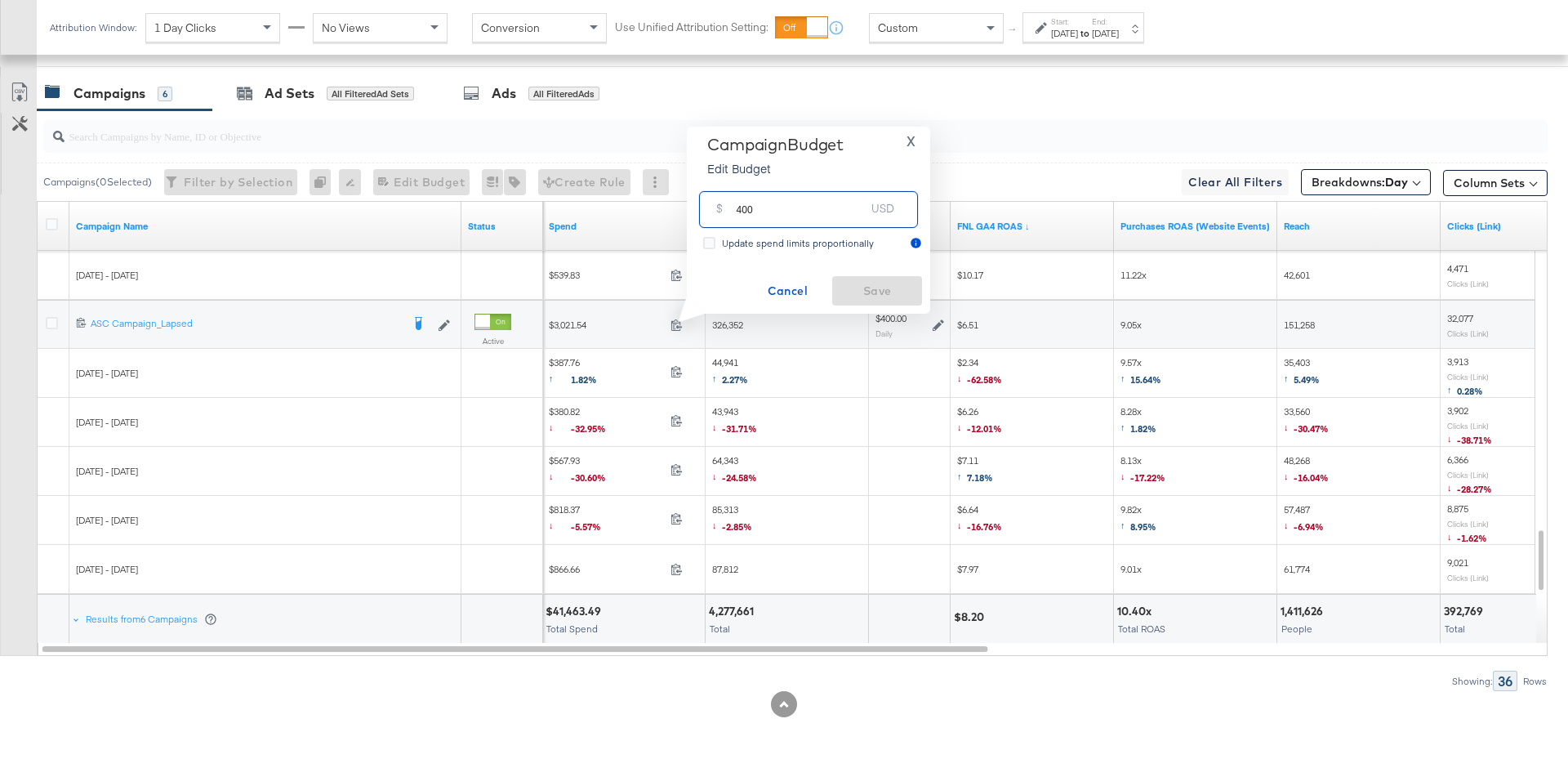
drag, startPoint x: 759, startPoint y: 215, endPoint x: 732, endPoint y: 215, distance: 27.0
click at [732, 215] on div "$ 400 USD" at bounding box center [808, 209] width 219 height 36
type input "300"
click at [849, 285] on span "Save" at bounding box center [877, 291] width 76 height 20
